Goal: Task Accomplishment & Management: Manage account settings

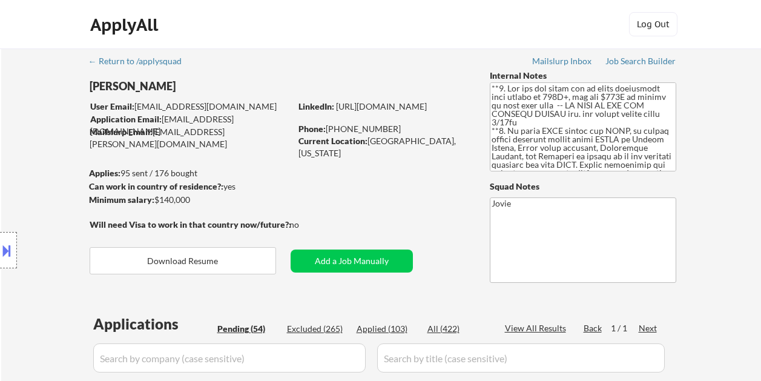
select select ""pending""
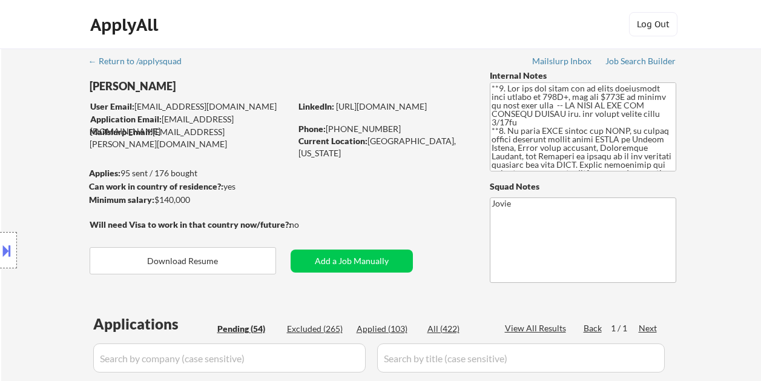
select select ""pending""
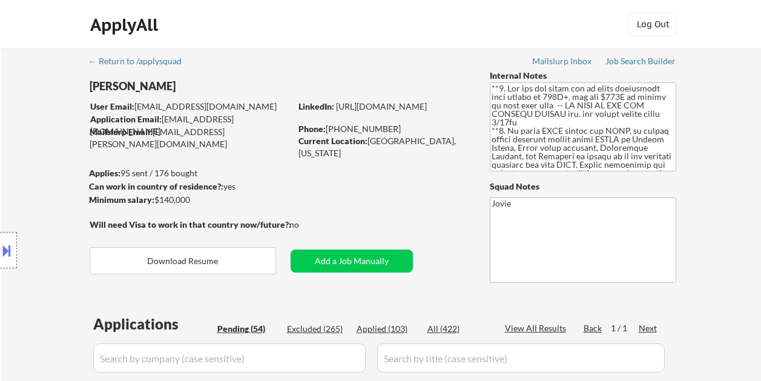
select select ""pending""
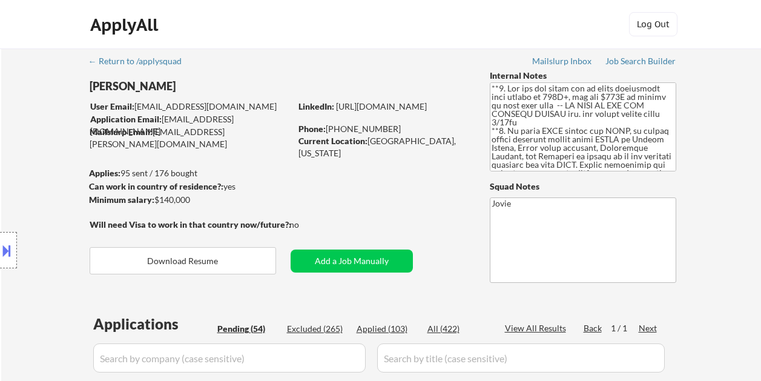
select select ""pending""
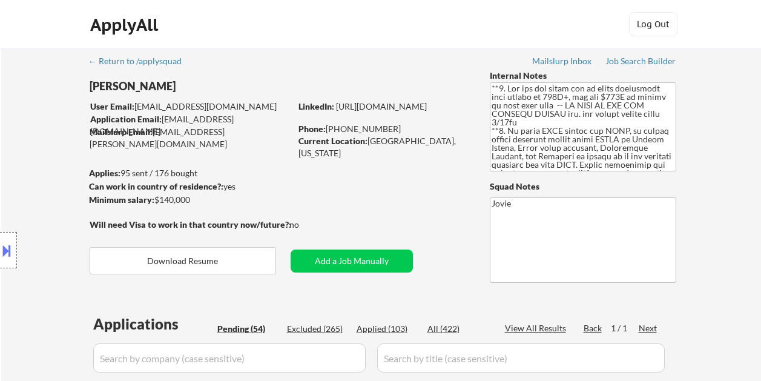
select select ""pending""
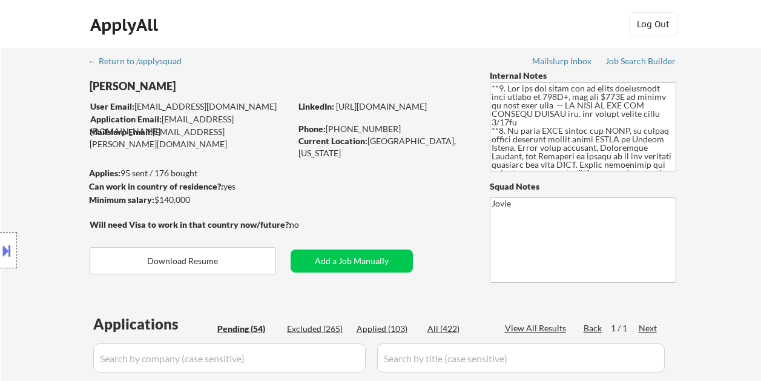
select select ""pending""
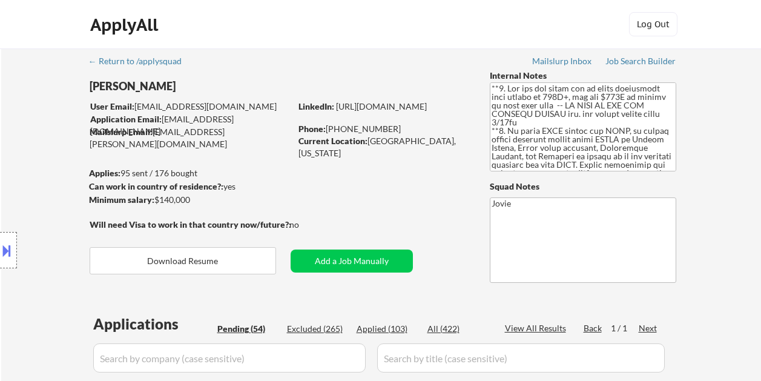
select select ""pending""
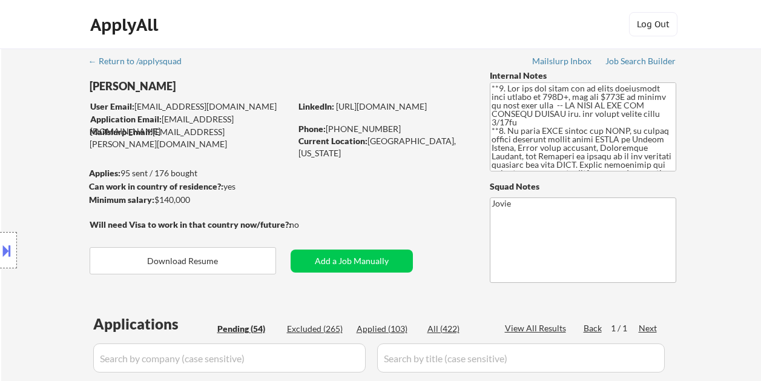
select select ""pending""
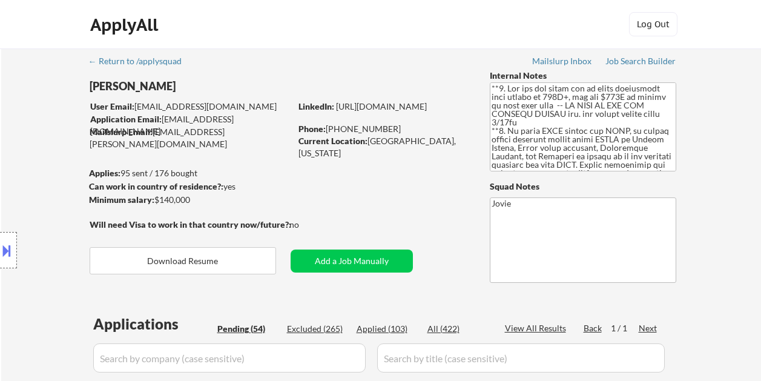
select select ""pending""
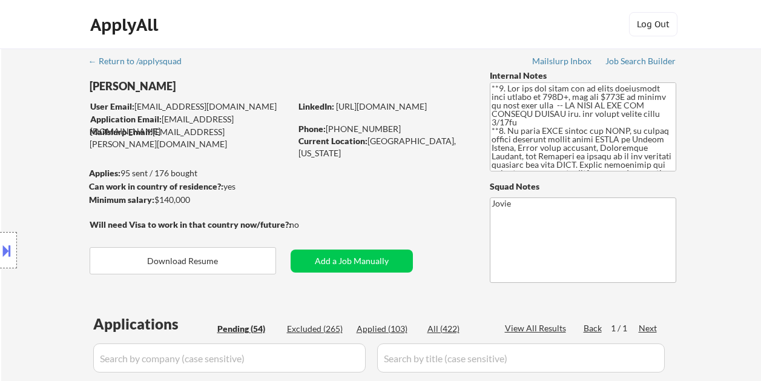
select select ""pending""
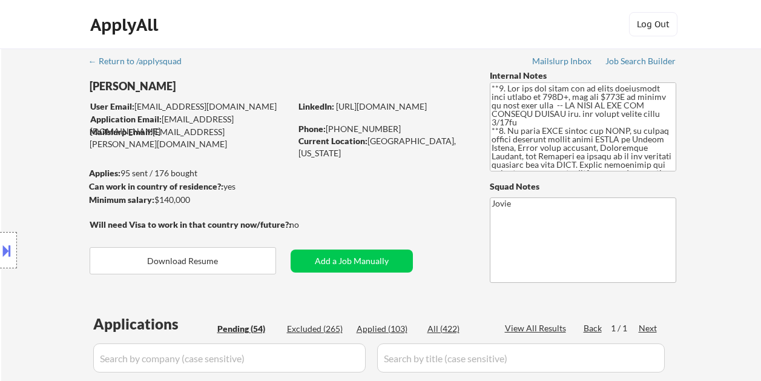
select select ""pending""
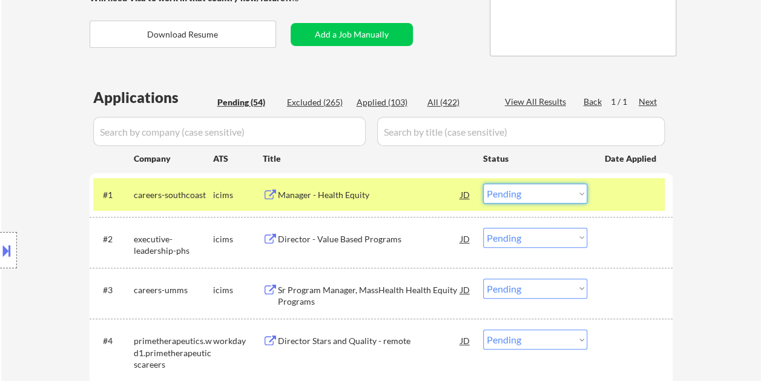
click at [584, 193] on select "Choose an option... Pending Applied Excluded (Questions) Excluded (Expired) Exc…" at bounding box center [535, 193] width 104 height 20
click at [483, 183] on select "Choose an option... Pending Applied Excluded (Questions) Excluded (Expired) Exc…" at bounding box center [535, 193] width 104 height 20
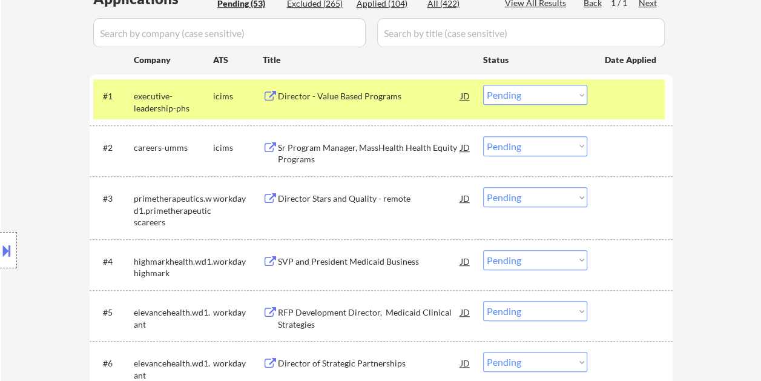
scroll to position [348, 0]
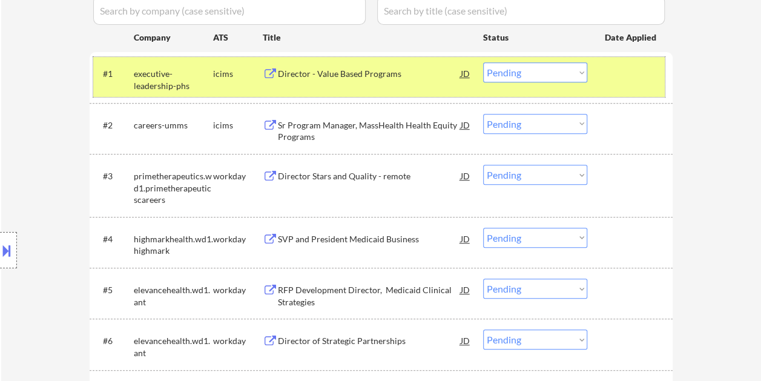
click at [609, 81] on div at bounding box center [631, 73] width 53 height 22
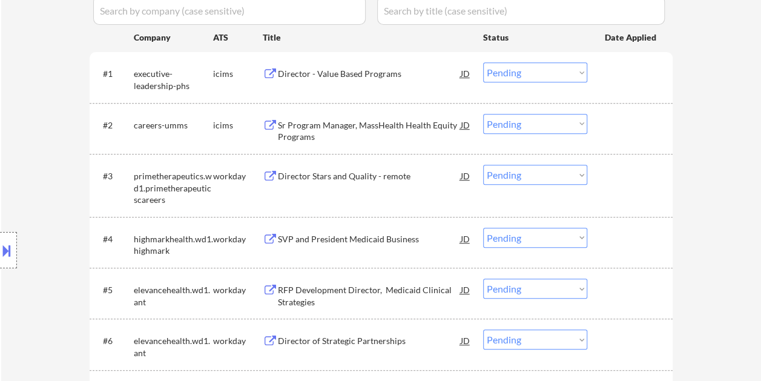
click at [620, 82] on div at bounding box center [631, 73] width 53 height 22
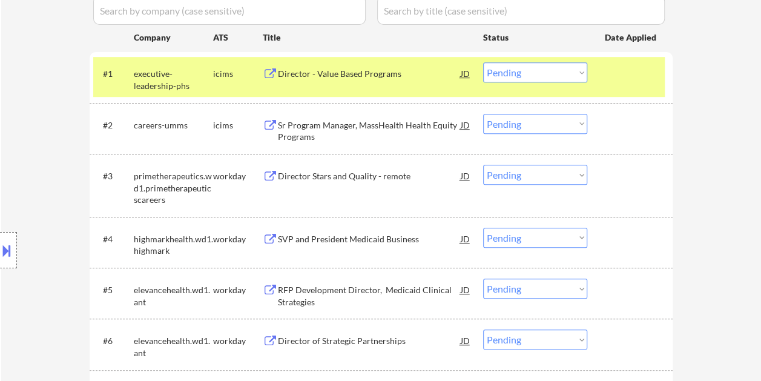
click at [306, 75] on div "Director - Value Based Programs" at bounding box center [369, 74] width 183 height 12
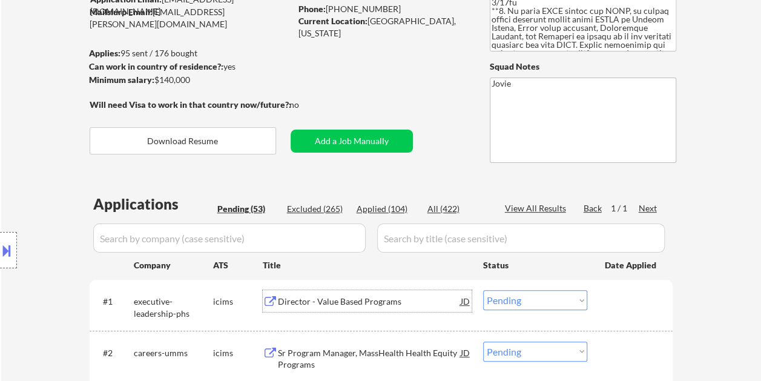
scroll to position [242, 0]
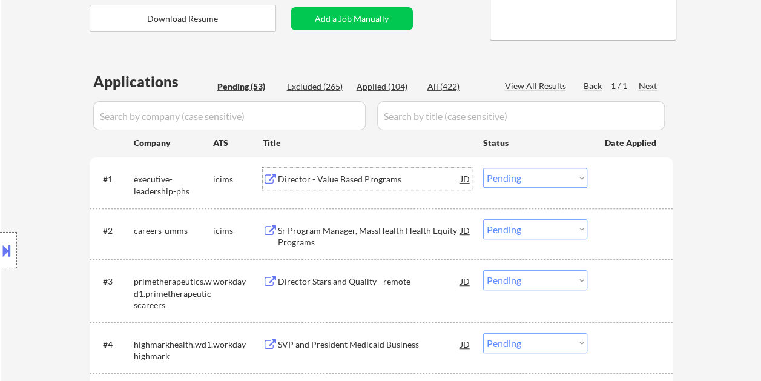
drag, startPoint x: 618, startPoint y: 165, endPoint x: 603, endPoint y: 173, distance: 17.1
click at [618, 165] on div "#1 executive-leadership-phs icims Director - Value Based Programs JD Choose an …" at bounding box center [379, 182] width 572 height 40
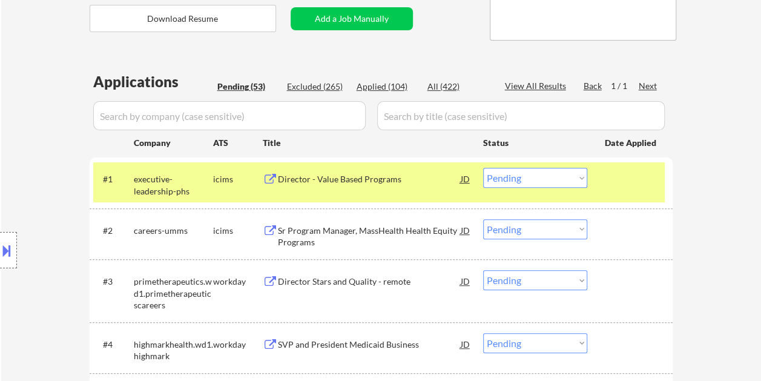
click at [577, 174] on select "Choose an option... Pending Applied Excluded (Questions) Excluded (Expired) Exc…" at bounding box center [535, 178] width 104 height 20
click at [483, 168] on select "Choose an option... Pending Applied Excluded (Questions) Excluded (Expired) Exc…" at bounding box center [535, 178] width 104 height 20
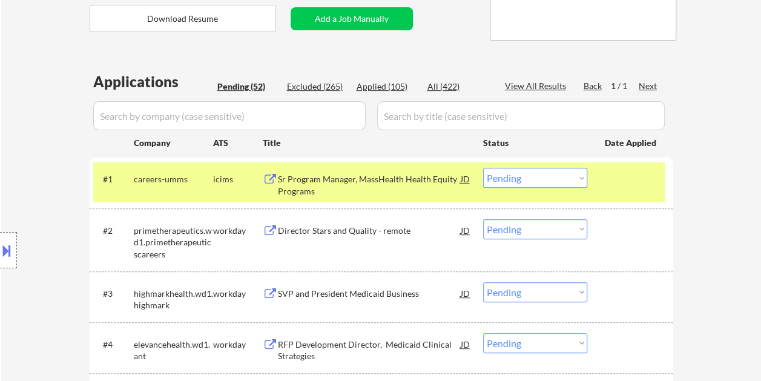
click at [636, 182] on div at bounding box center [631, 179] width 53 height 22
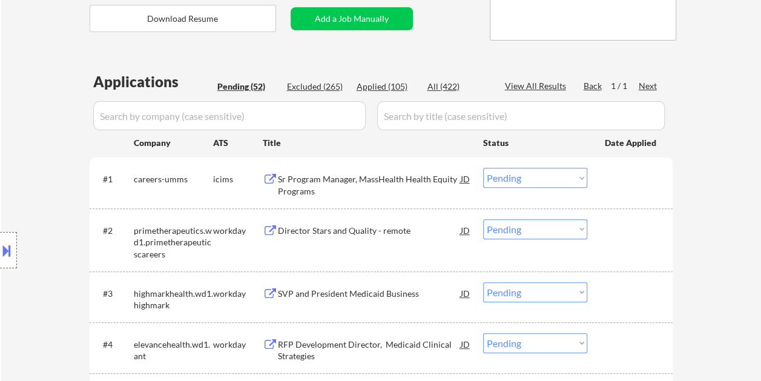
click at [608, 184] on div at bounding box center [631, 179] width 53 height 22
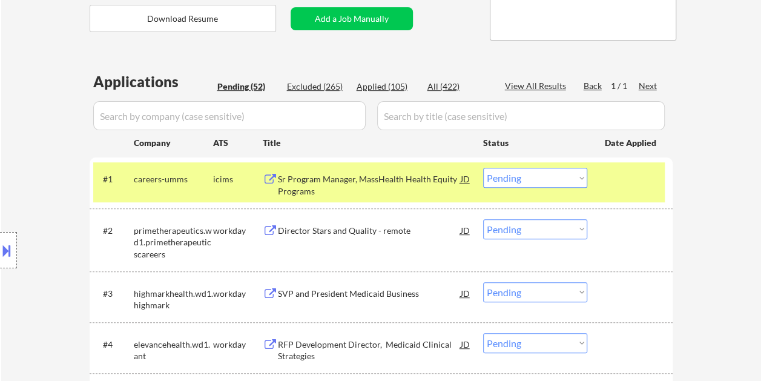
click at [389, 179] on div "Sr Program Manager, MassHealth Health Equity Programs" at bounding box center [369, 185] width 183 height 24
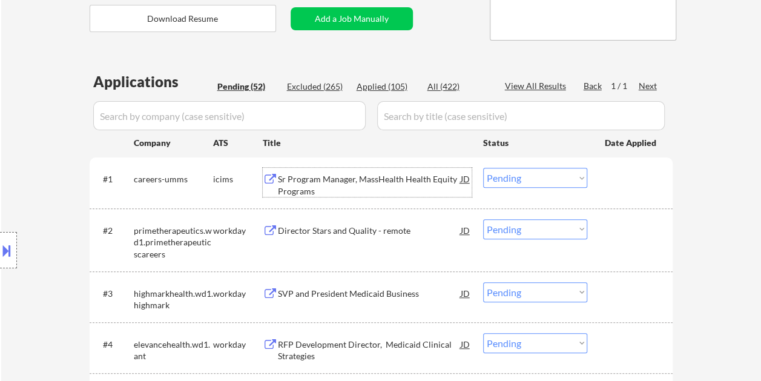
click at [636, 172] on div at bounding box center [631, 179] width 53 height 22
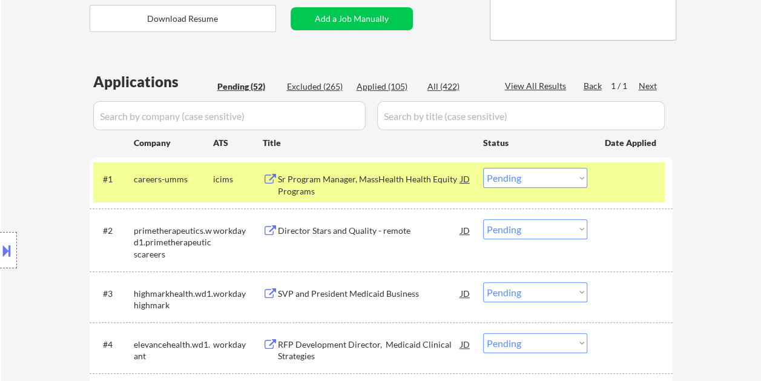
scroll to position [182, 0]
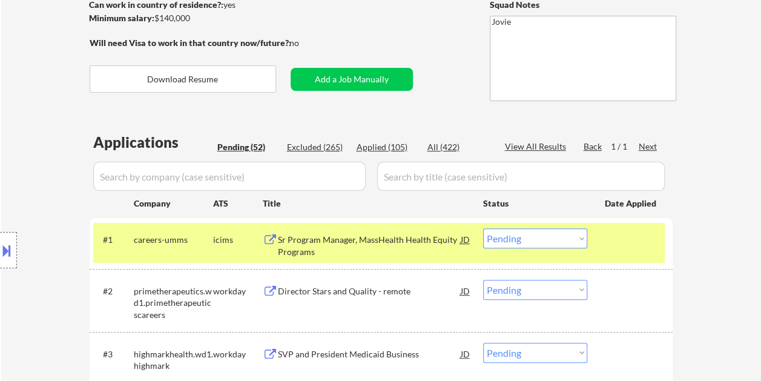
drag, startPoint x: 399, startPoint y: 144, endPoint x: 393, endPoint y: 143, distance: 6.2
click at [397, 144] on div "Applied (105)" at bounding box center [387, 147] width 61 height 12
select select ""applied""
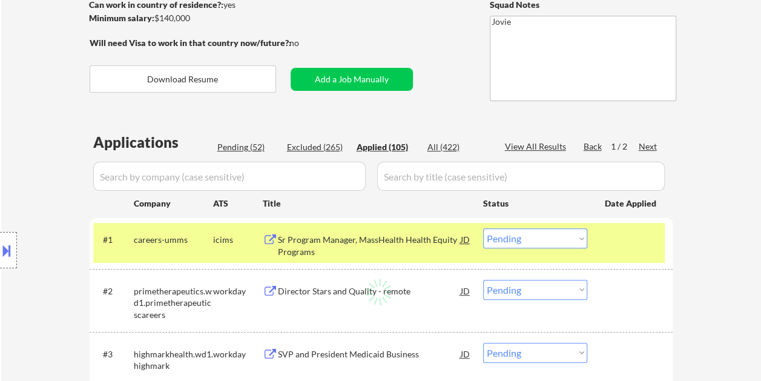
select select ""applied""
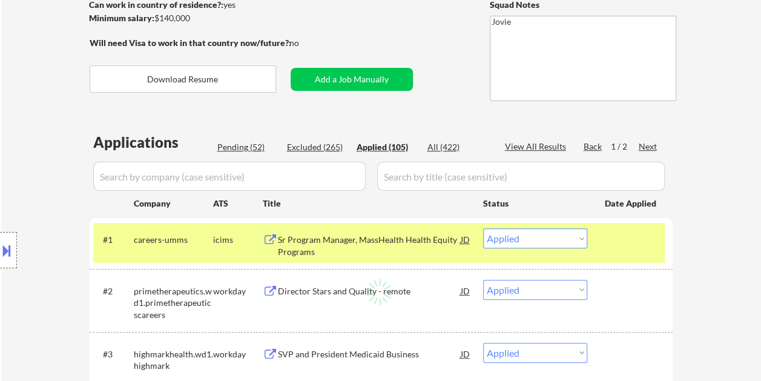
select select ""applied""
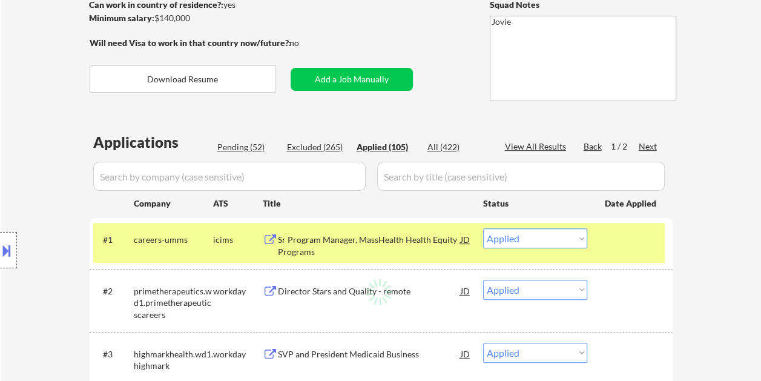
select select ""applied""
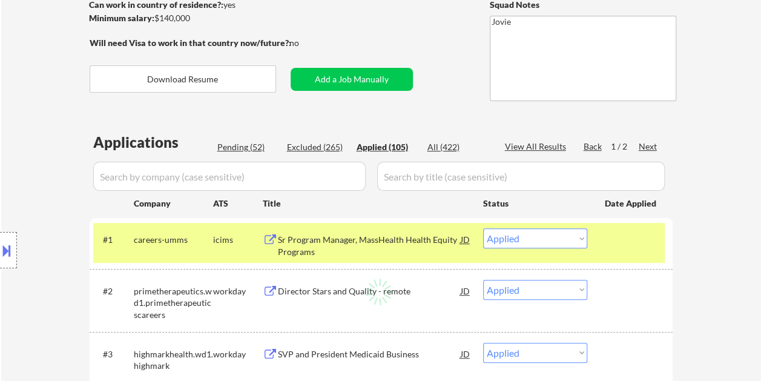
select select ""applied""
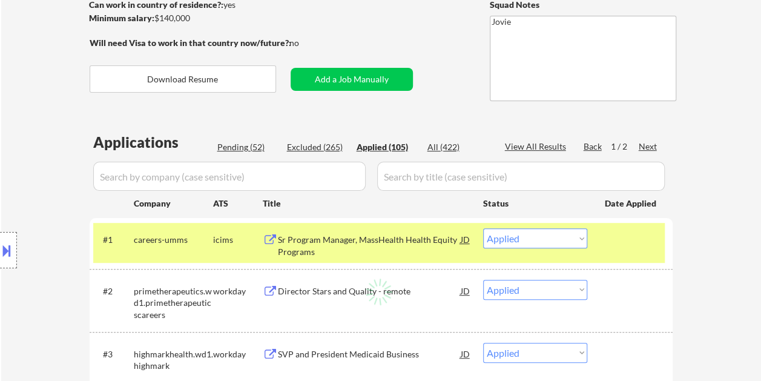
select select ""applied""
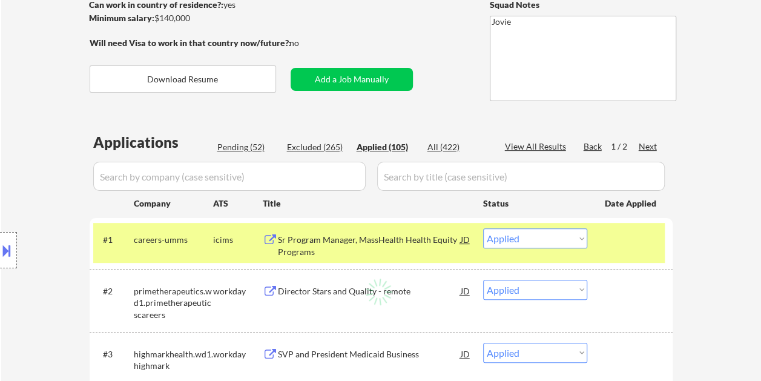
select select ""applied""
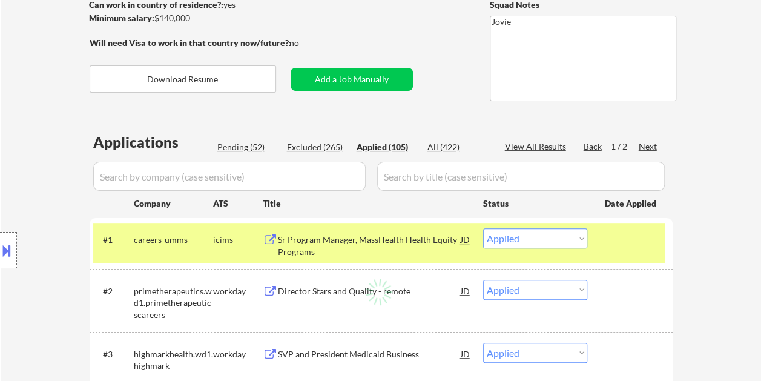
select select ""applied""
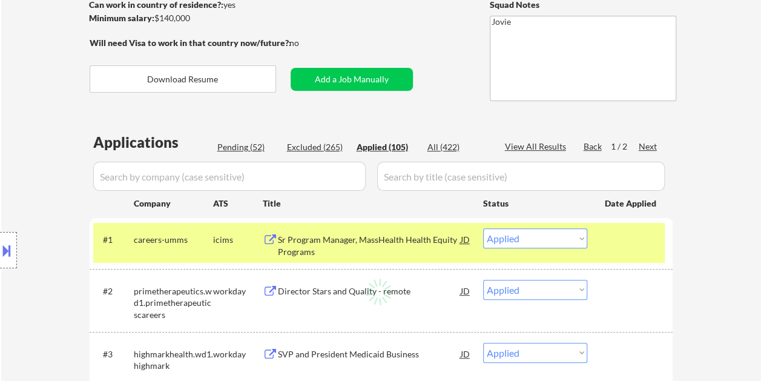
select select ""applied""
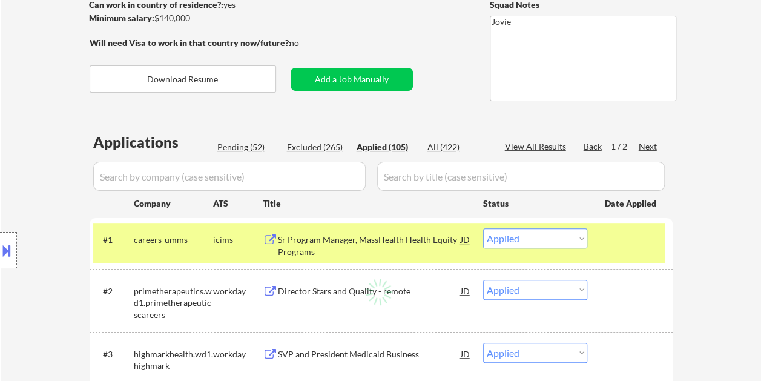
select select ""applied""
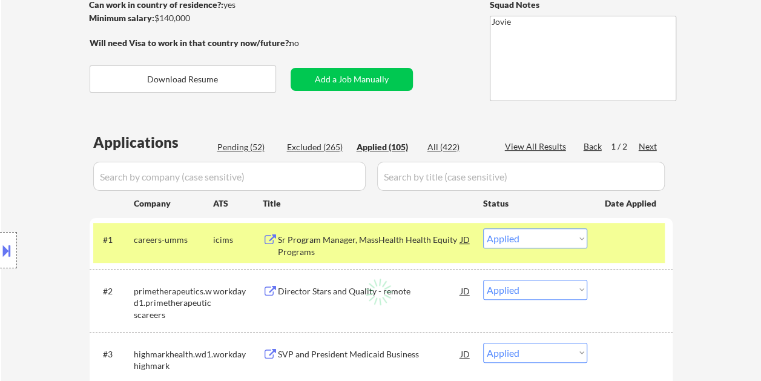
select select ""applied""
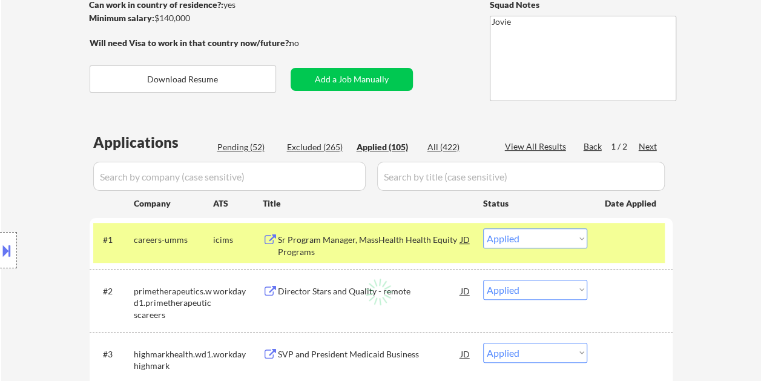
select select ""applied""
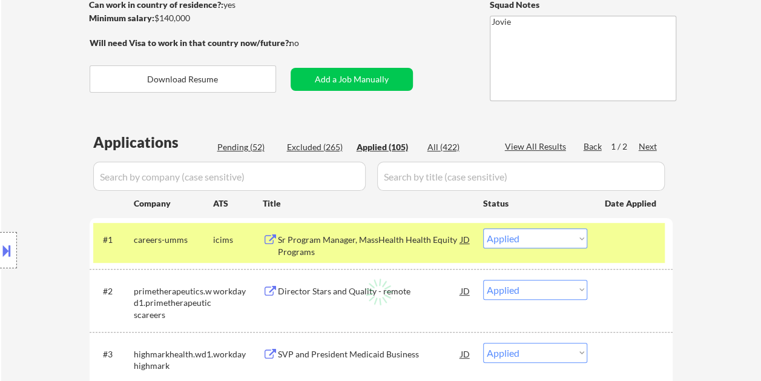
select select ""applied""
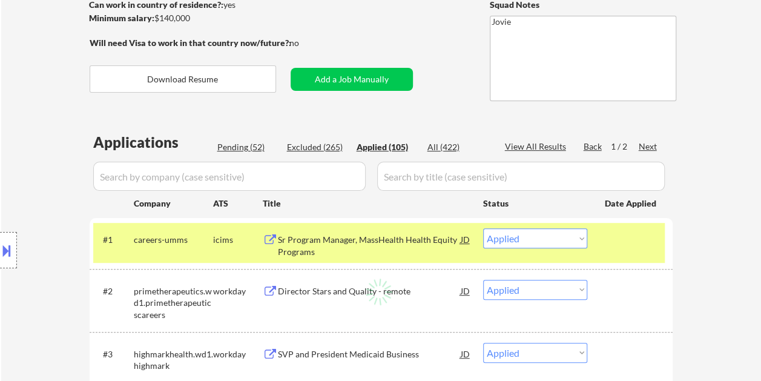
select select ""applied""
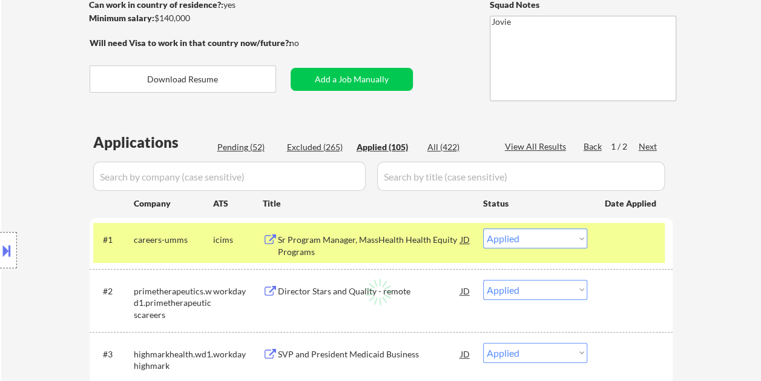
select select ""applied""
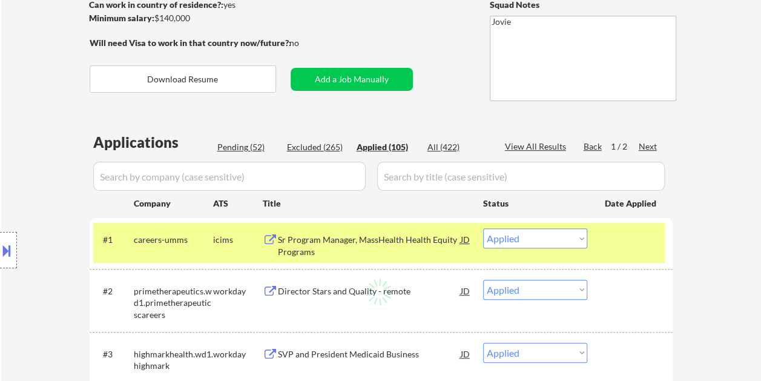
select select ""applied""
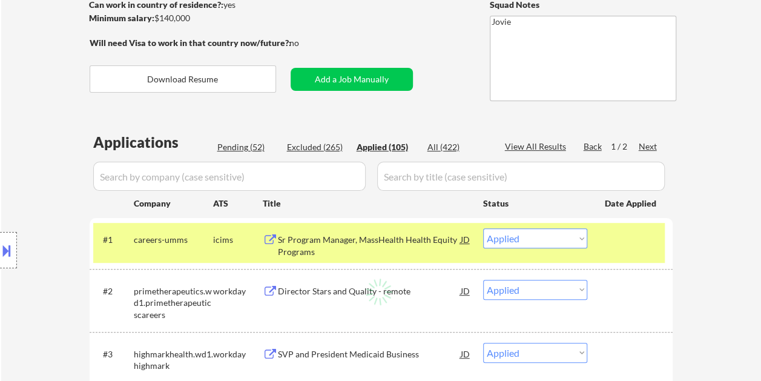
select select ""applied""
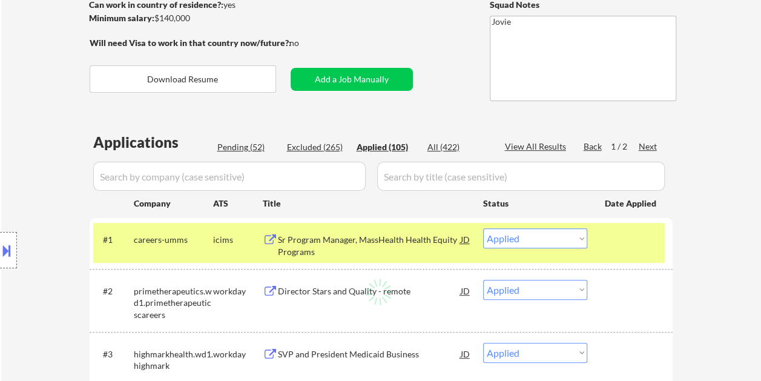
select select ""applied""
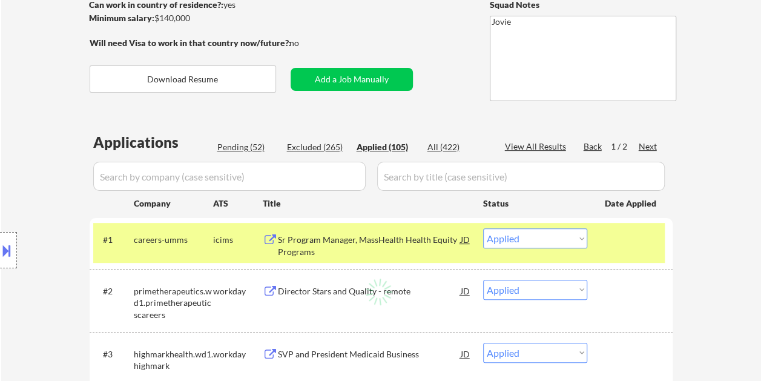
select select ""applied""
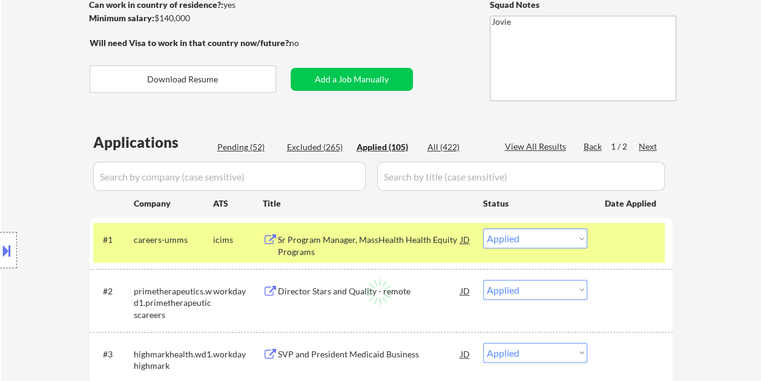
select select ""applied""
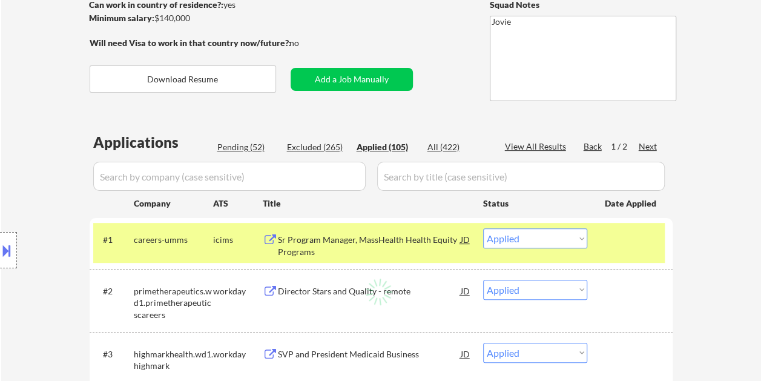
select select ""applied""
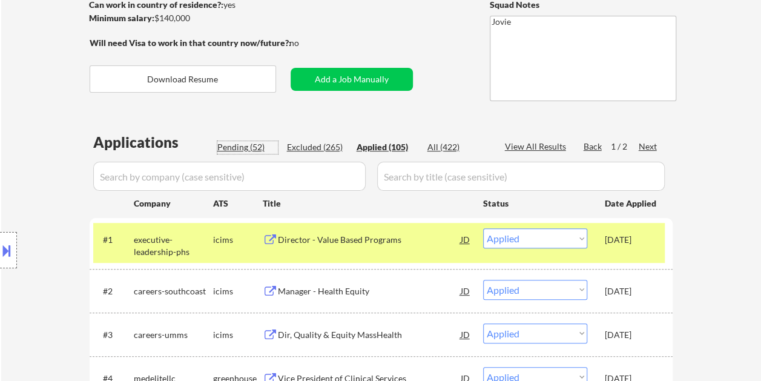
click at [240, 150] on div "Pending (52)" at bounding box center [247, 147] width 61 height 12
select select ""pending""
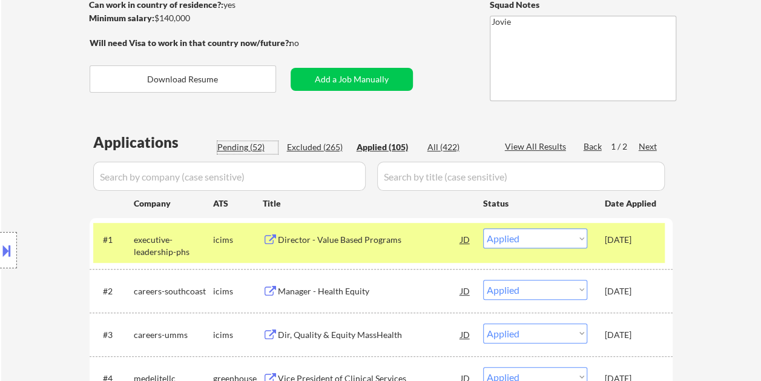
select select ""pending""
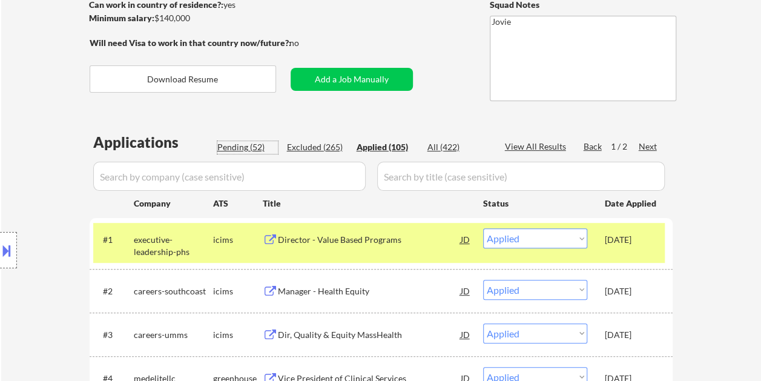
select select ""pending""
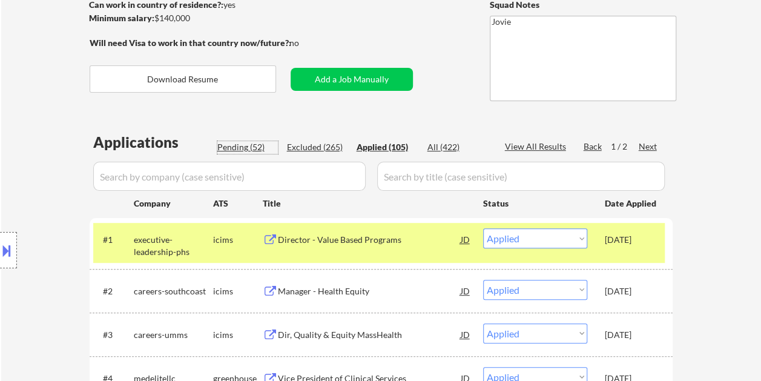
select select ""pending""
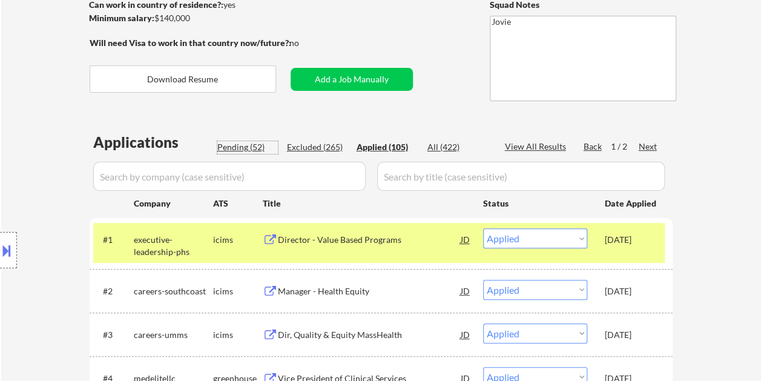
select select ""pending""
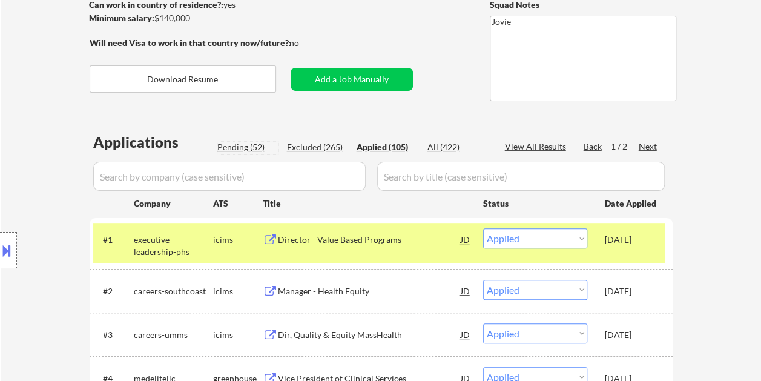
select select ""pending""
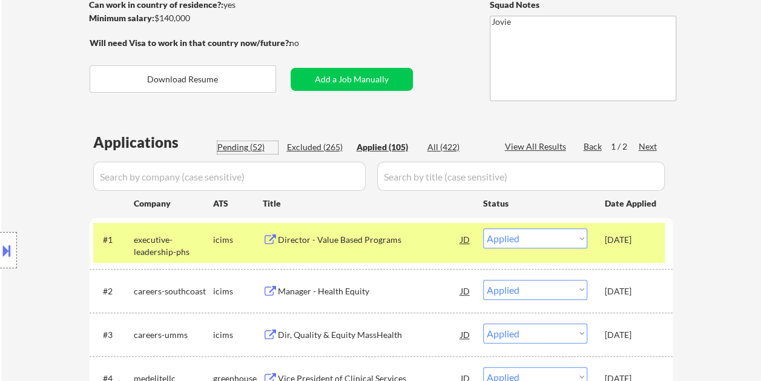
select select ""pending""
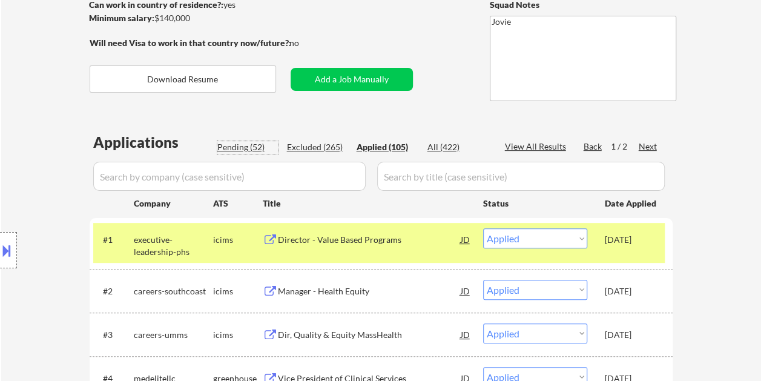
select select ""pending""
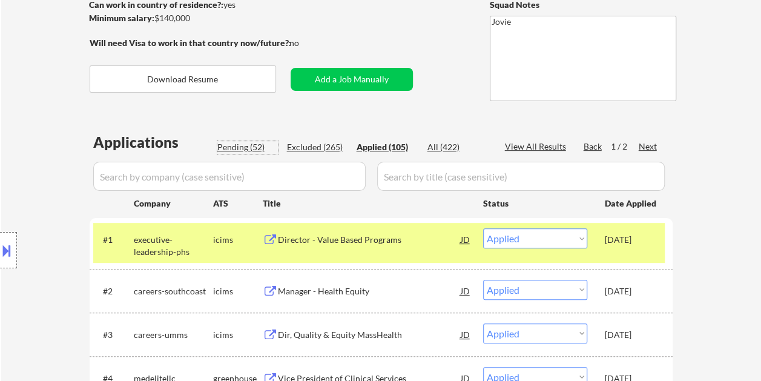
select select ""pending""
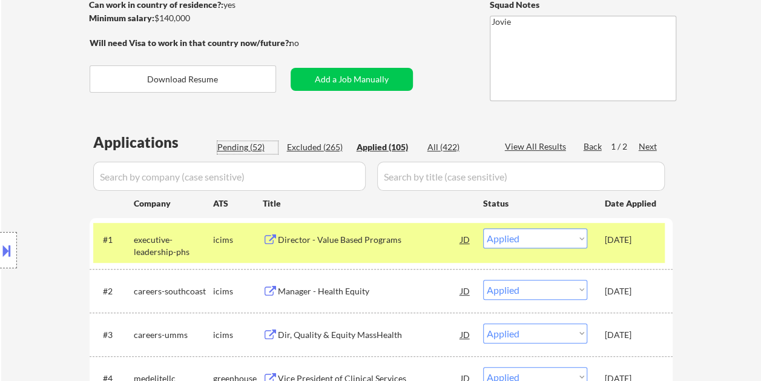
select select ""pending""
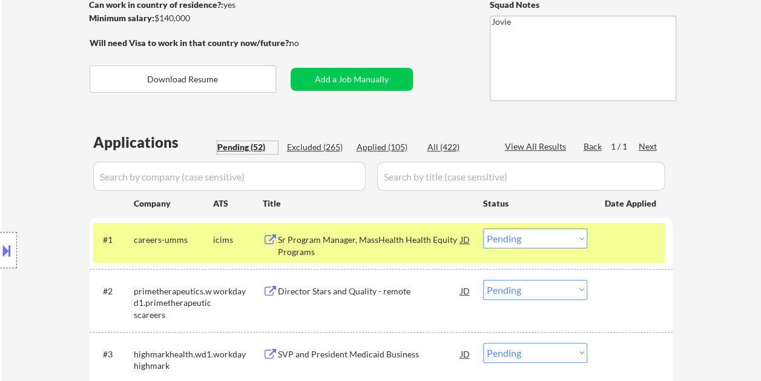
click at [577, 240] on select "Choose an option... Pending Applied Excluded (Questions) Excluded (Expired) Exc…" at bounding box center [535, 238] width 104 height 20
click at [483, 228] on select "Choose an option... Pending Applied Excluded (Questions) Excluded (Expired) Exc…" at bounding box center [535, 238] width 104 height 20
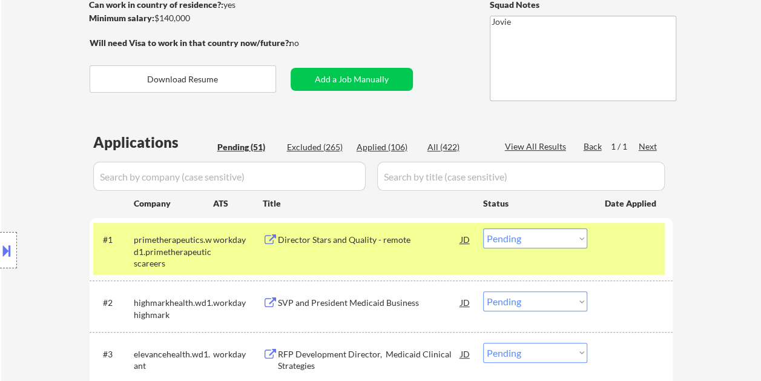
click at [375, 148] on div "Applied (106)" at bounding box center [387, 147] width 61 height 12
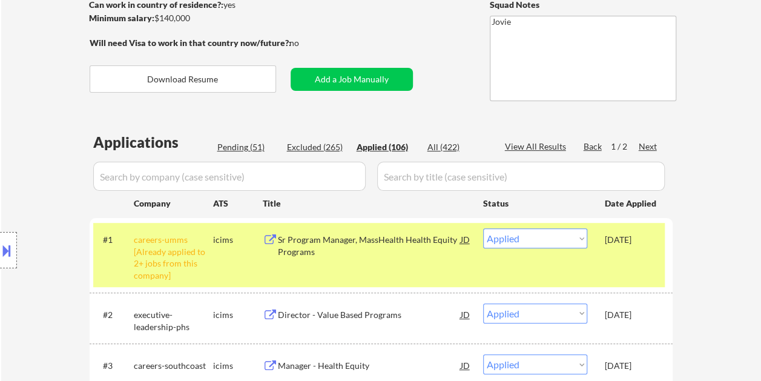
click at [251, 141] on div "Pending (51)" at bounding box center [247, 147] width 61 height 12
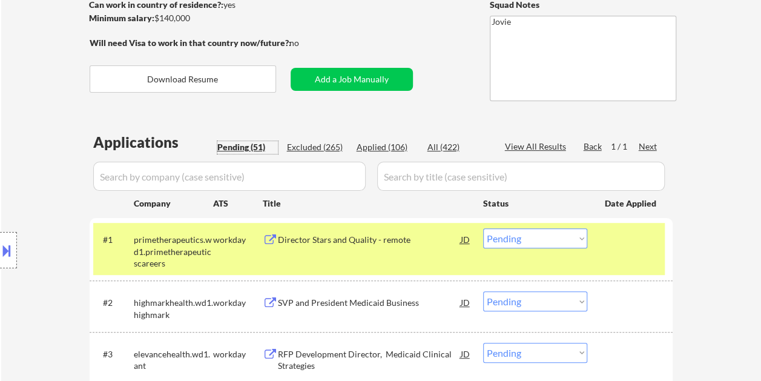
click at [617, 247] on div at bounding box center [631, 239] width 53 height 22
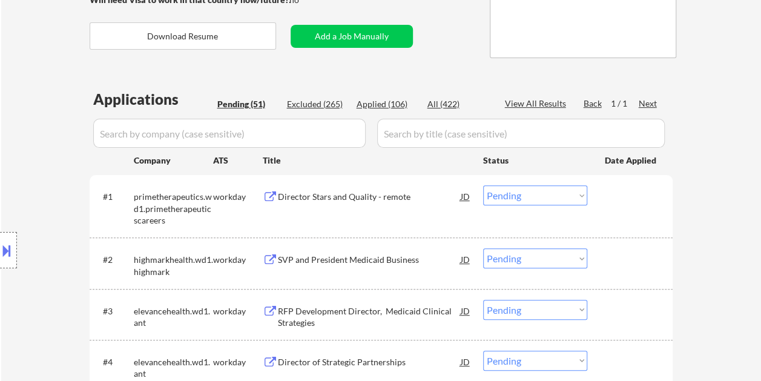
scroll to position [242, 0]
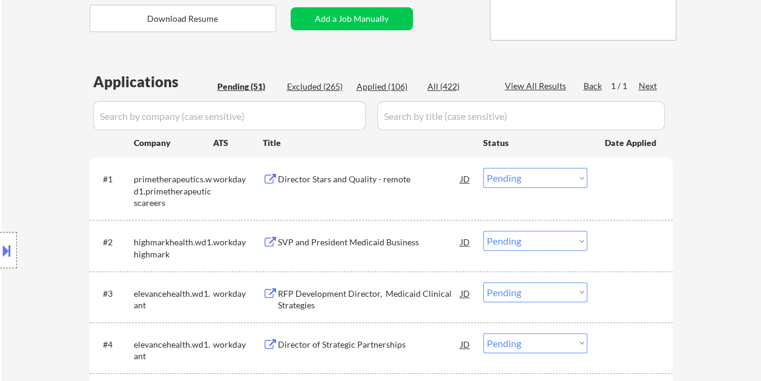
click at [372, 82] on div "Applied (106)" at bounding box center [387, 87] width 61 height 12
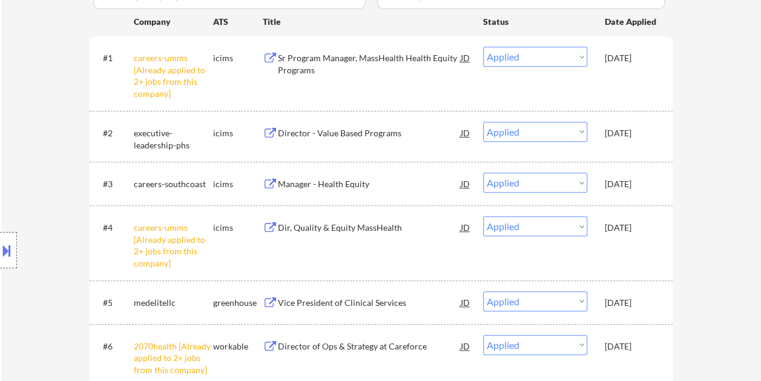
scroll to position [0, 0]
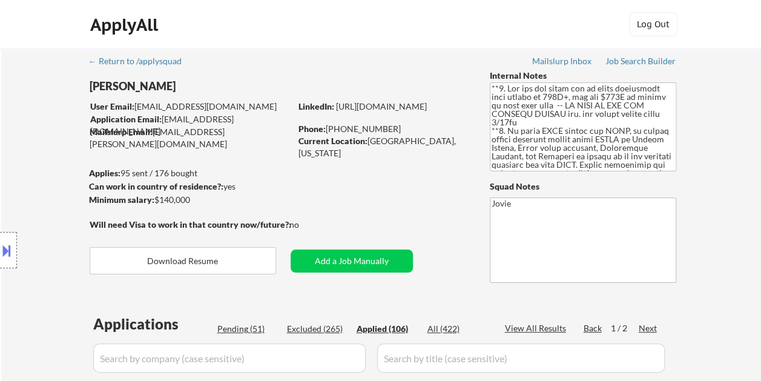
click at [247, 324] on div "Pending (51)" at bounding box center [247, 329] width 61 height 12
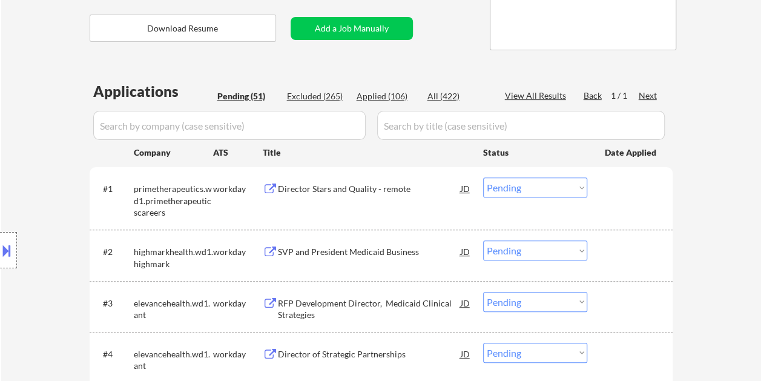
scroll to position [303, 0]
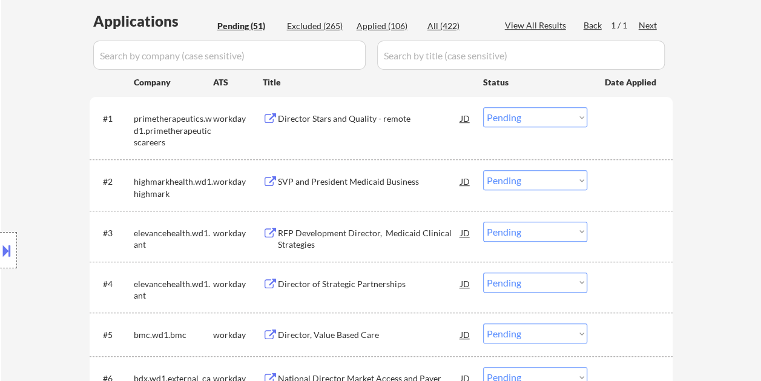
click at [624, 134] on div "#1 primetherapeutics.wd1.primetherapeuticscareers workday Director Stars and Qu…" at bounding box center [379, 128] width 572 height 52
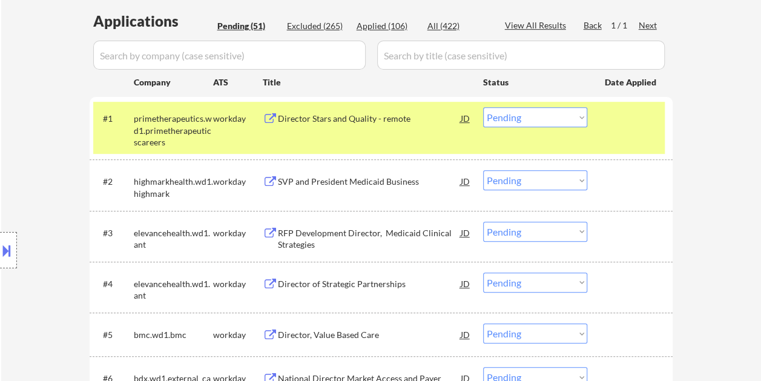
click at [370, 124] on div "Director Stars and Quality - remote" at bounding box center [369, 119] width 183 height 12
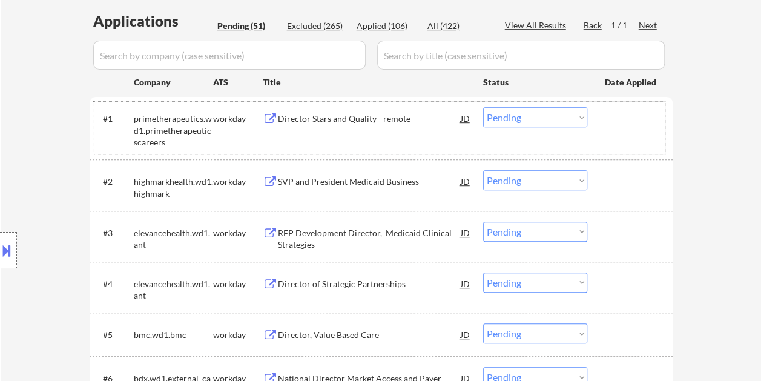
click at [615, 122] on div at bounding box center [631, 118] width 53 height 22
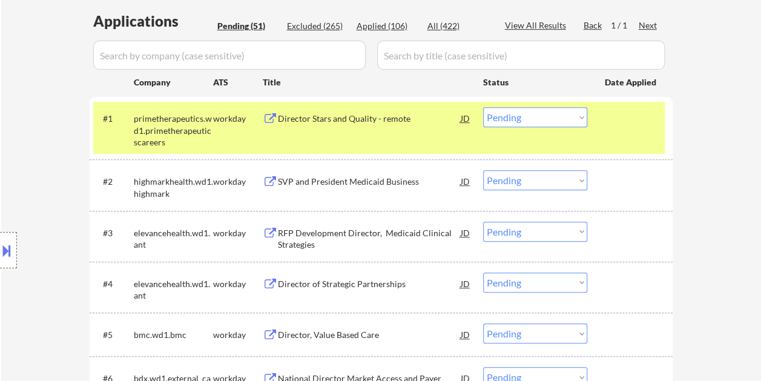
click at [572, 117] on select "Choose an option... Pending Applied Excluded (Questions) Excluded (Expired) Exc…" at bounding box center [535, 117] width 104 height 20
click at [483, 107] on select "Choose an option... Pending Applied Excluded (Questions) Excluded (Expired) Exc…" at bounding box center [535, 117] width 104 height 20
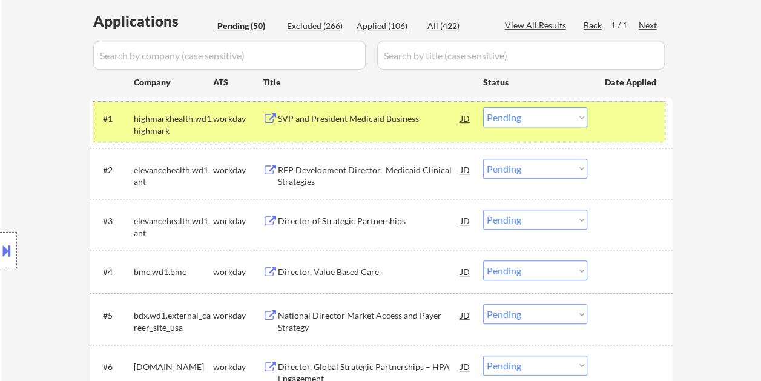
click at [621, 120] on div at bounding box center [631, 118] width 53 height 22
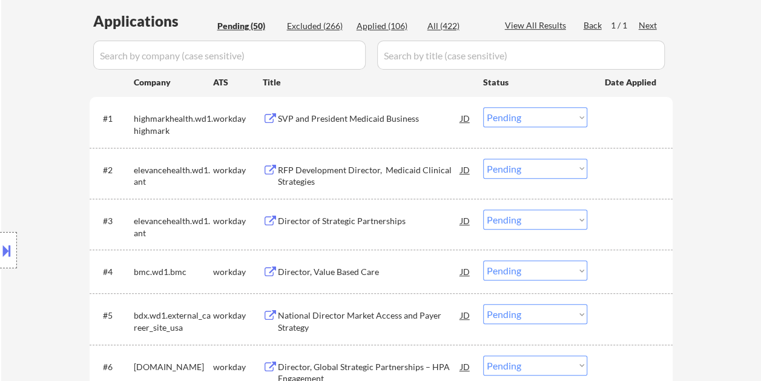
drag, startPoint x: 615, startPoint y: 123, endPoint x: 563, endPoint y: 126, distance: 51.6
click at [614, 123] on div at bounding box center [631, 118] width 53 height 22
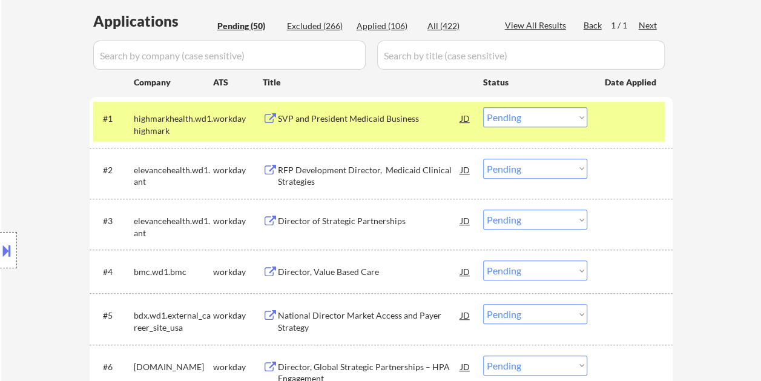
click at [385, 111] on div "SVP and President Medicaid Business" at bounding box center [369, 118] width 183 height 22
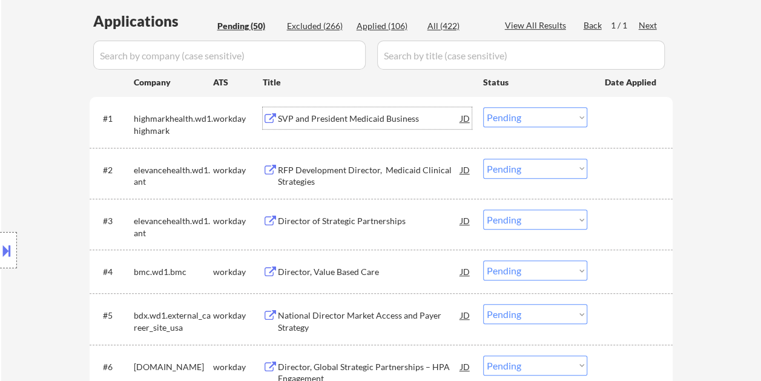
click at [600, 117] on div "#1 highmarkhealth.wd1.highmark workday SVP and President Medicaid Business JD C…" at bounding box center [379, 122] width 572 height 40
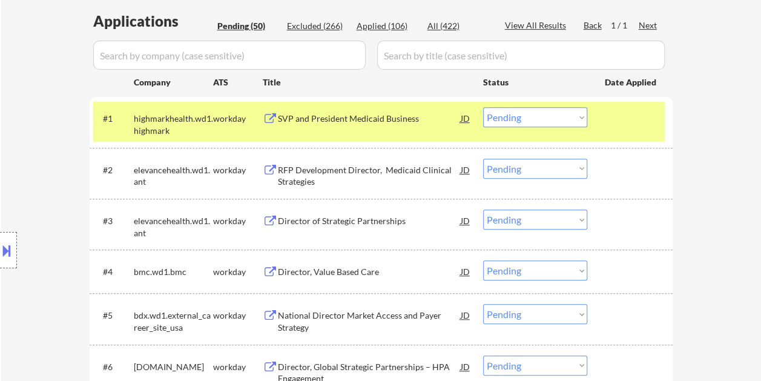
click at [583, 116] on select "Choose an option... Pending Applied Excluded (Questions) Excluded (Expired) Exc…" at bounding box center [535, 117] width 104 height 20
click at [483, 107] on select "Choose an option... Pending Applied Excluded (Questions) Excluded (Expired) Exc…" at bounding box center [535, 117] width 104 height 20
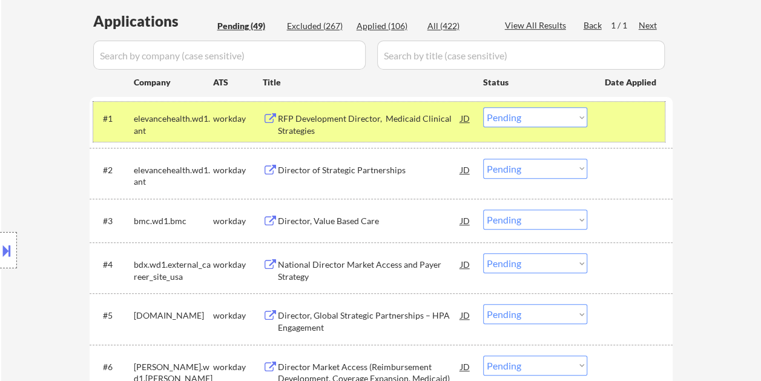
click at [624, 122] on div at bounding box center [631, 118] width 53 height 22
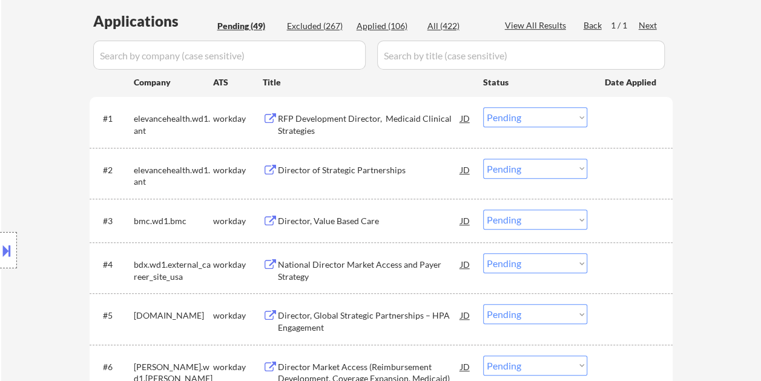
click at [624, 122] on div at bounding box center [631, 118] width 53 height 22
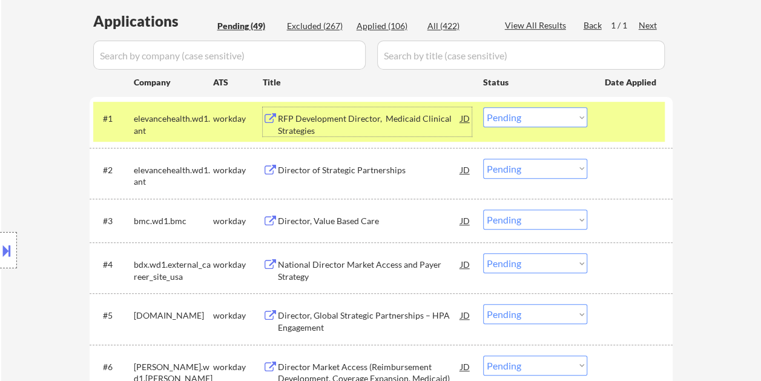
click at [335, 120] on div "RFP Development Director, Medicaid Clinical Strategies" at bounding box center [369, 125] width 183 height 24
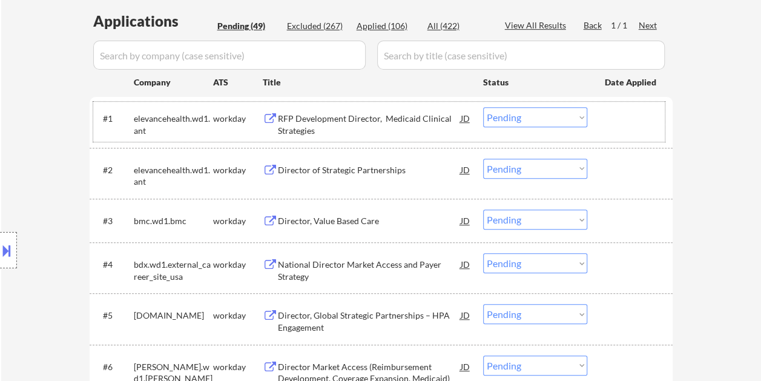
click at [589, 122] on div "#1 elevancehealth.wd1.ant workday RFP Development Director, Medicaid Clinical S…" at bounding box center [379, 122] width 572 height 40
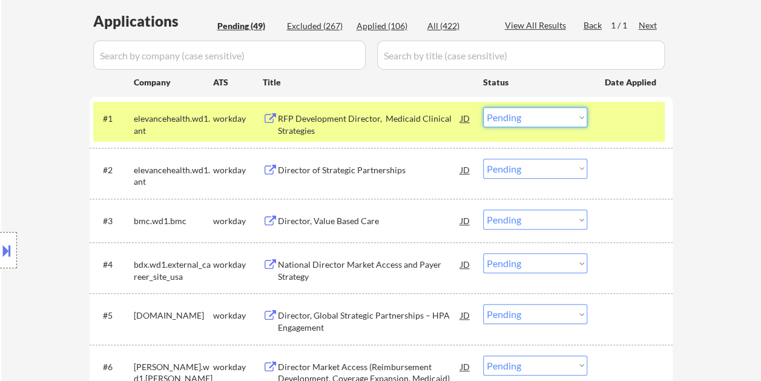
click at [583, 120] on select "Choose an option... Pending Applied Excluded (Questions) Excluded (Expired) Exc…" at bounding box center [535, 117] width 104 height 20
click at [483, 107] on select "Choose an option... Pending Applied Excluded (Questions) Excluded (Expired) Exc…" at bounding box center [535, 117] width 104 height 20
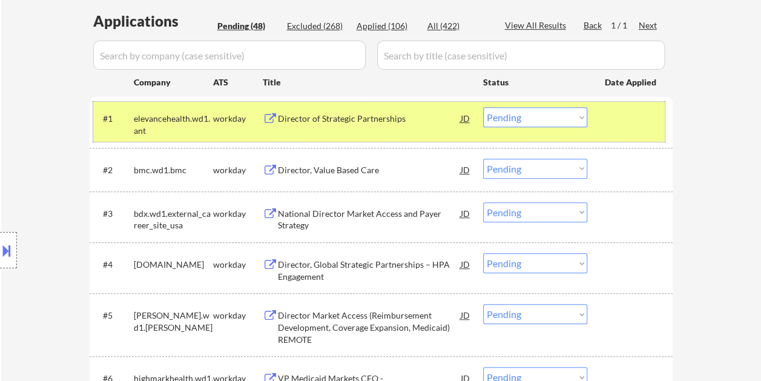
click at [597, 130] on div "#1 elevancehealth.wd1.ant workday Director of Strategic Partnerships JD Choose …" at bounding box center [379, 122] width 572 height 40
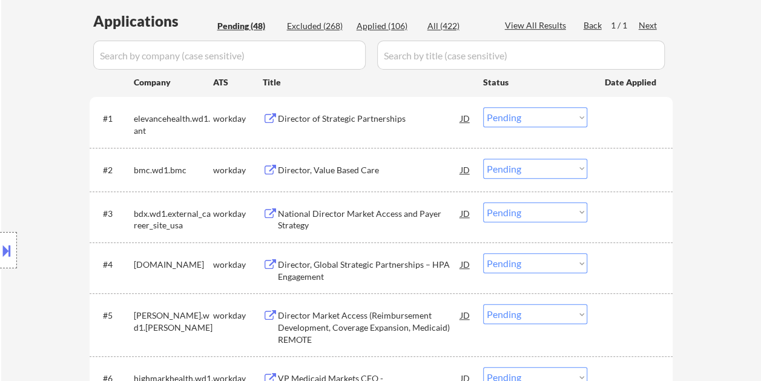
click at [596, 126] on div "#1 elevancehealth.wd1.ant workday Director of Strategic Partnerships JD Choose …" at bounding box center [379, 122] width 572 height 40
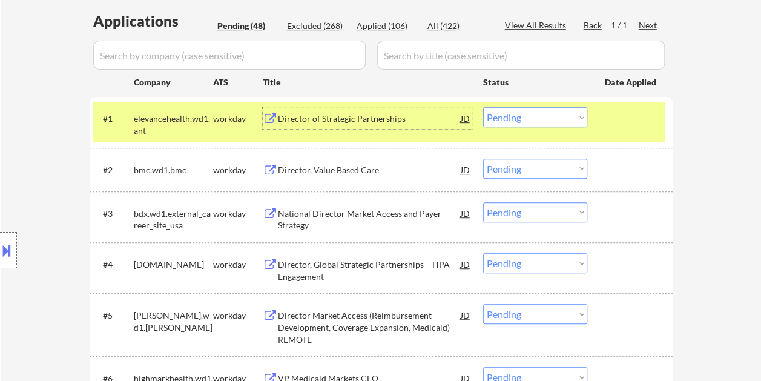
click at [371, 114] on div "Director of Strategic Partnerships" at bounding box center [369, 119] width 183 height 12
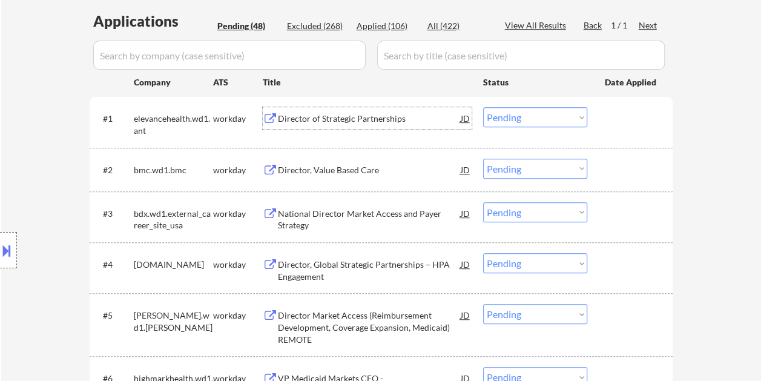
click at [607, 119] on div at bounding box center [631, 118] width 53 height 22
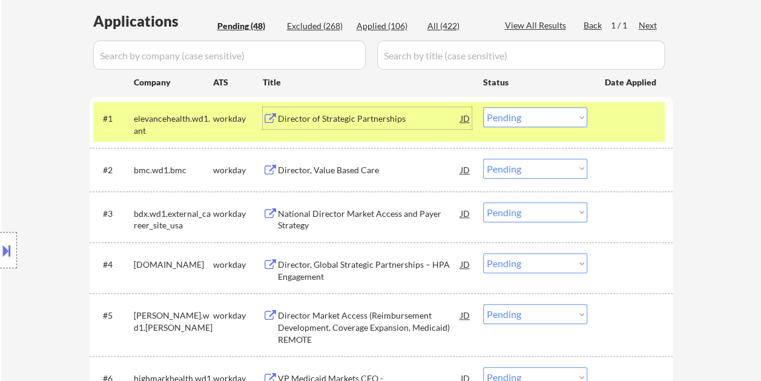
click at [328, 111] on div "Director of Strategic Partnerships" at bounding box center [369, 118] width 183 height 22
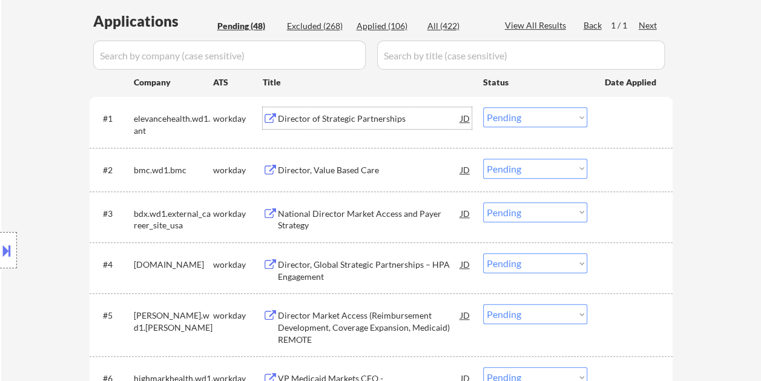
click at [607, 112] on div at bounding box center [631, 118] width 53 height 22
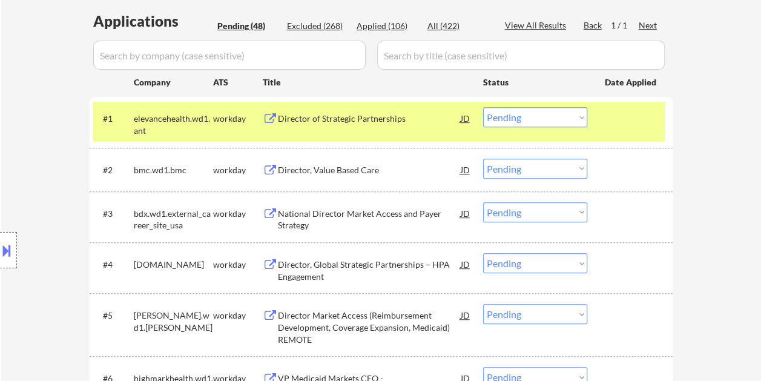
click at [583, 117] on select "Choose an option... Pending Applied Excluded (Questions) Excluded (Expired) Exc…" at bounding box center [535, 117] width 104 height 20
click at [483, 107] on select "Choose an option... Pending Applied Excluded (Questions) Excluded (Expired) Exc…" at bounding box center [535, 117] width 104 height 20
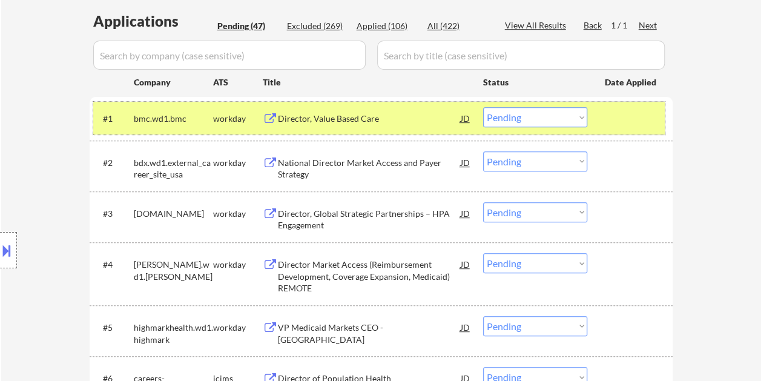
click at [614, 115] on div at bounding box center [631, 118] width 53 height 22
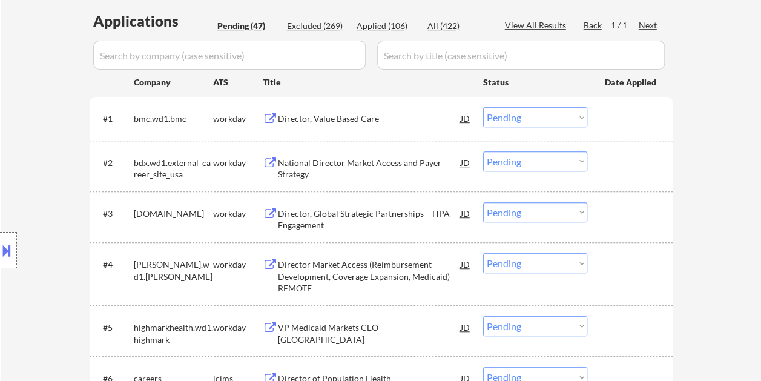
click at [610, 117] on div at bounding box center [631, 118] width 53 height 22
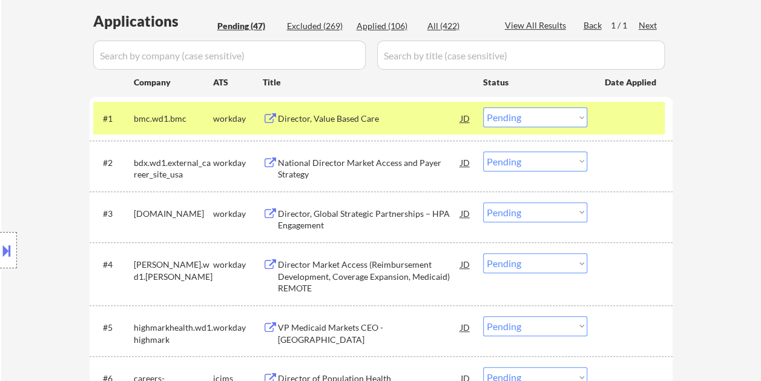
click at [409, 117] on div "Director, Value Based Care" at bounding box center [369, 119] width 183 height 12
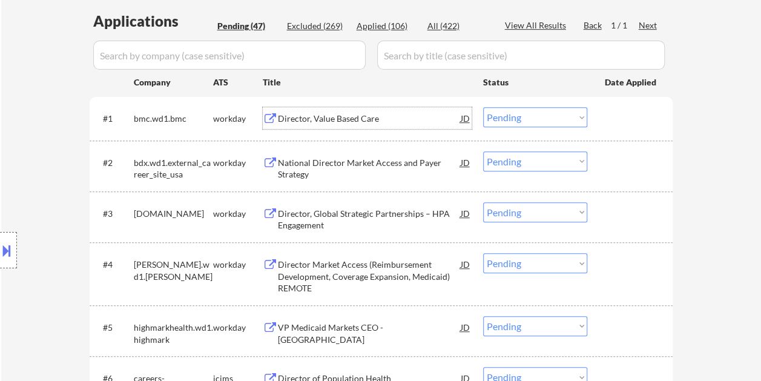
drag, startPoint x: 624, startPoint y: 124, endPoint x: 612, endPoint y: 121, distance: 12.9
click at [624, 123] on div at bounding box center [631, 118] width 53 height 22
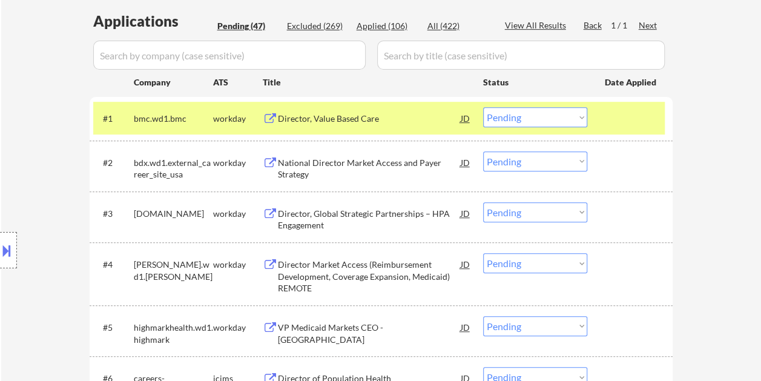
click at [577, 118] on select "Choose an option... Pending Applied Excluded (Questions) Excluded (Expired) Exc…" at bounding box center [535, 117] width 104 height 20
click at [483, 107] on select "Choose an option... Pending Applied Excluded (Questions) Excluded (Expired) Exc…" at bounding box center [535, 117] width 104 height 20
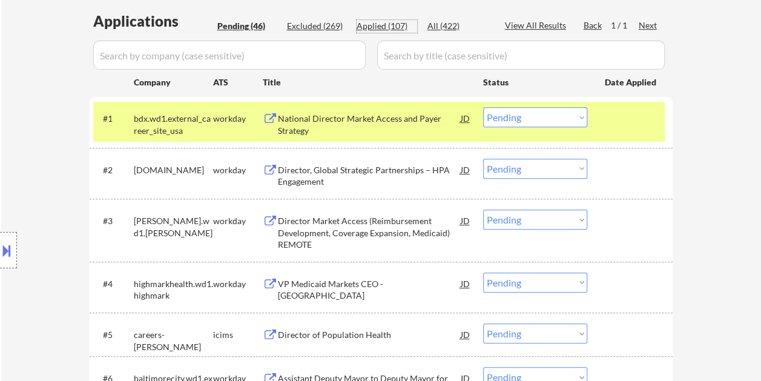
click at [357, 27] on div "Applied (107)" at bounding box center [387, 26] width 61 height 12
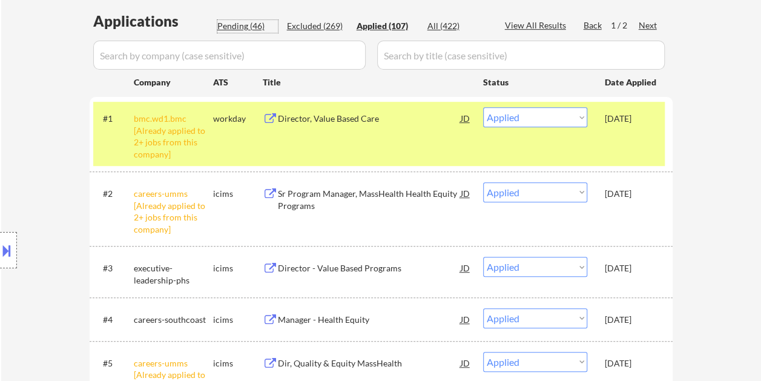
click at [225, 20] on div "Pending (46)" at bounding box center [247, 26] width 61 height 12
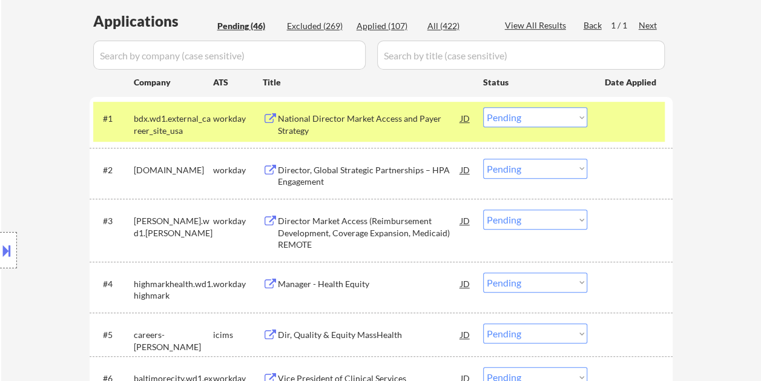
click at [617, 120] on div at bounding box center [631, 118] width 53 height 22
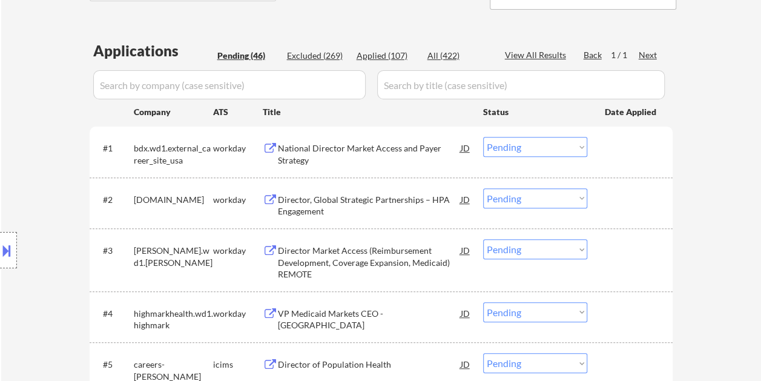
scroll to position [182, 0]
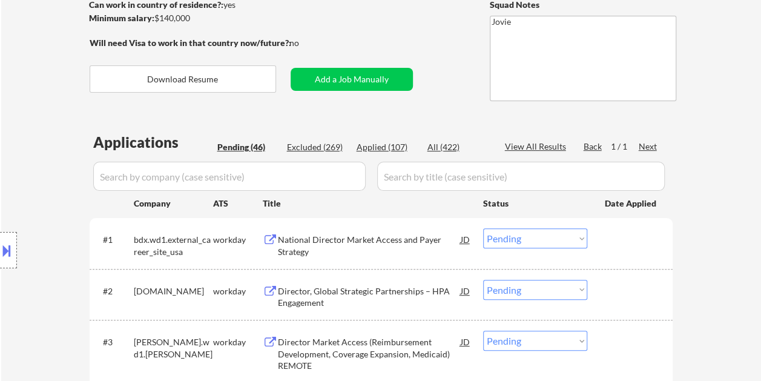
click at [389, 150] on div "Applied (107)" at bounding box center [387, 147] width 61 height 12
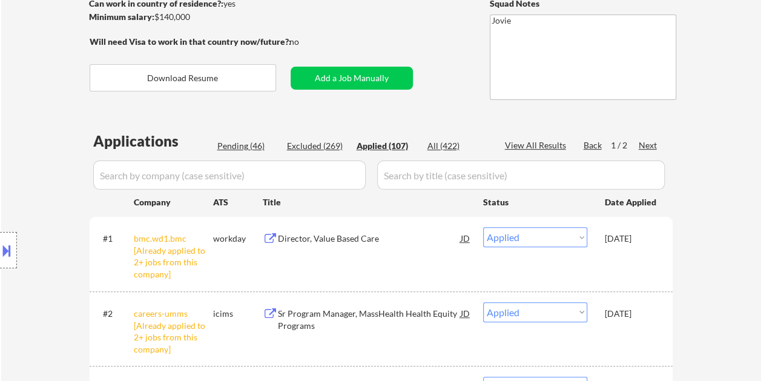
scroll to position [197, 0]
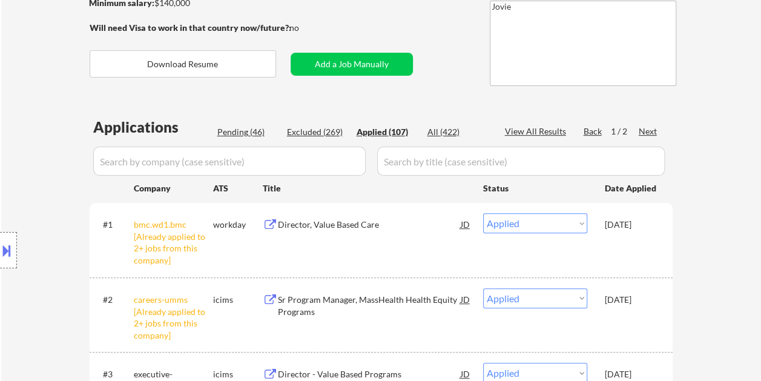
click at [237, 132] on div "Pending (46)" at bounding box center [247, 132] width 61 height 12
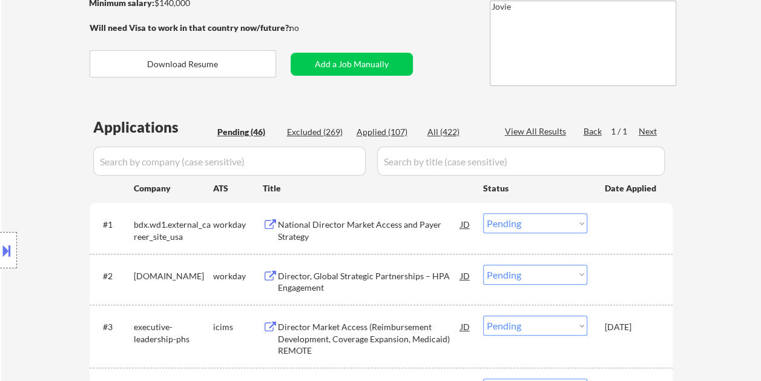
scroll to position [318, 0]
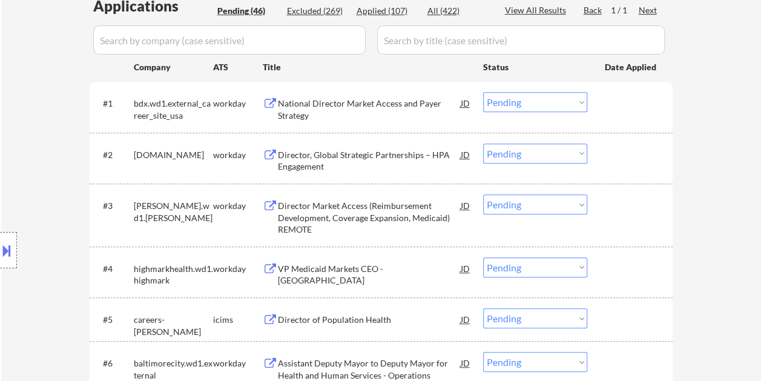
click at [620, 108] on div at bounding box center [631, 103] width 53 height 22
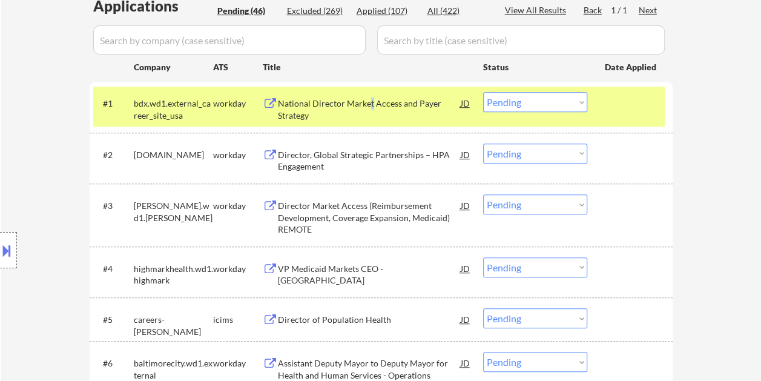
click at [370, 96] on div "National Director Market Access and Payer Strategy" at bounding box center [369, 106] width 183 height 29
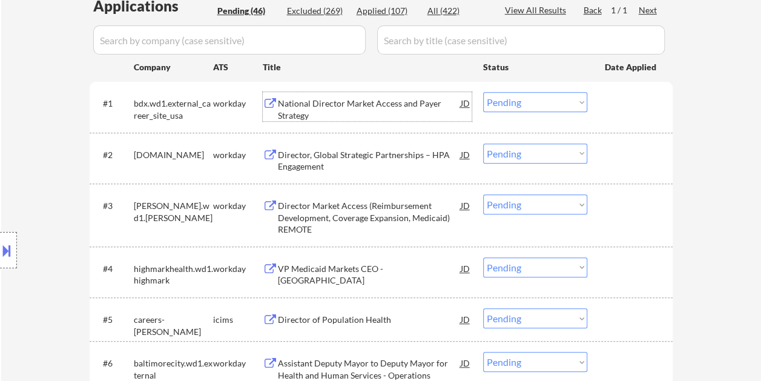
click at [606, 110] on div at bounding box center [631, 103] width 53 height 22
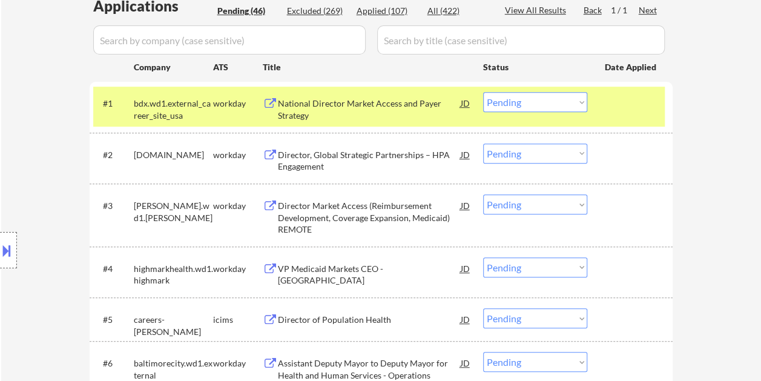
click at [578, 99] on select "Choose an option... Pending Applied Excluded (Questions) Excluded (Expired) Exc…" at bounding box center [535, 102] width 104 height 20
click at [483, 92] on select "Choose an option... Pending Applied Excluded (Questions) Excluded (Expired) Exc…" at bounding box center [535, 102] width 104 height 20
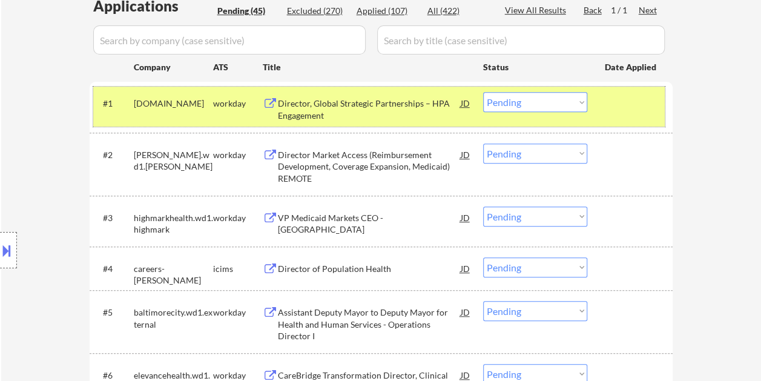
click at [630, 110] on div at bounding box center [631, 103] width 53 height 22
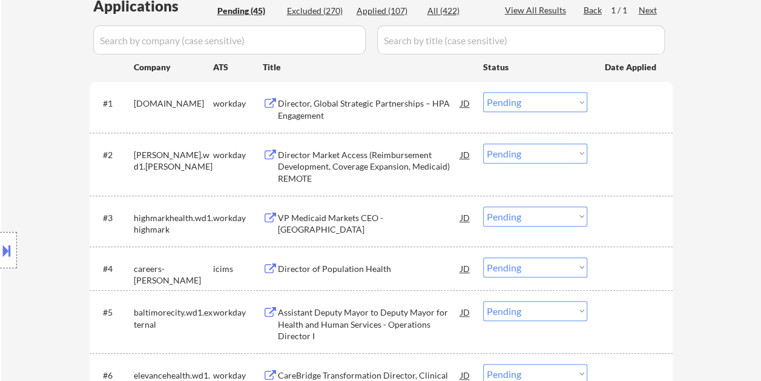
click at [620, 105] on div at bounding box center [631, 103] width 53 height 22
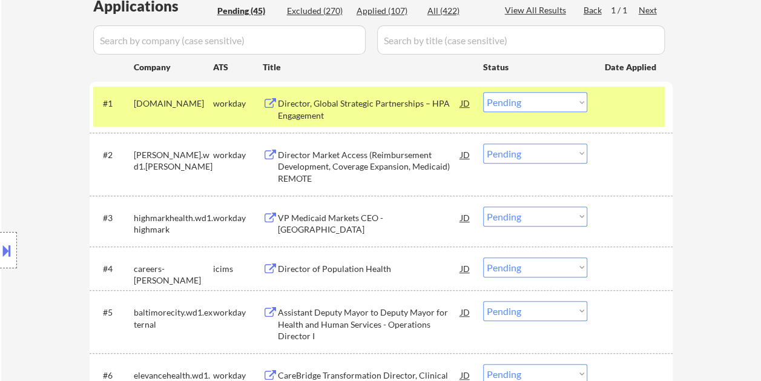
click at [351, 102] on div "Director, Global Strategic Partnerships – HPA Engagement" at bounding box center [369, 110] width 183 height 24
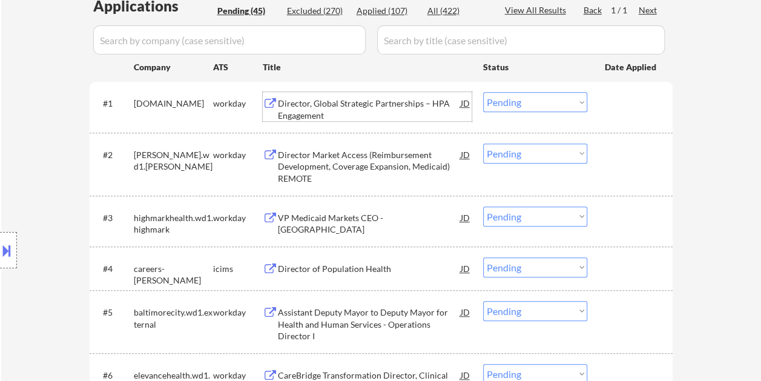
click at [604, 102] on div "#1 [DOMAIN_NAME] workday Director, Global Strategic Partnerships – HPA Engageme…" at bounding box center [379, 107] width 572 height 40
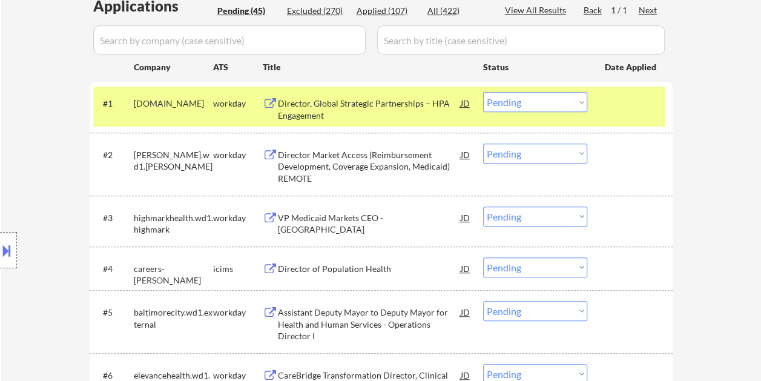
click at [582, 105] on select "Choose an option... Pending Applied Excluded (Questions) Excluded (Expired) Exc…" at bounding box center [535, 102] width 104 height 20
click at [483, 92] on select "Choose an option... Pending Applied Excluded (Questions) Excluded (Expired) Exc…" at bounding box center [535, 102] width 104 height 20
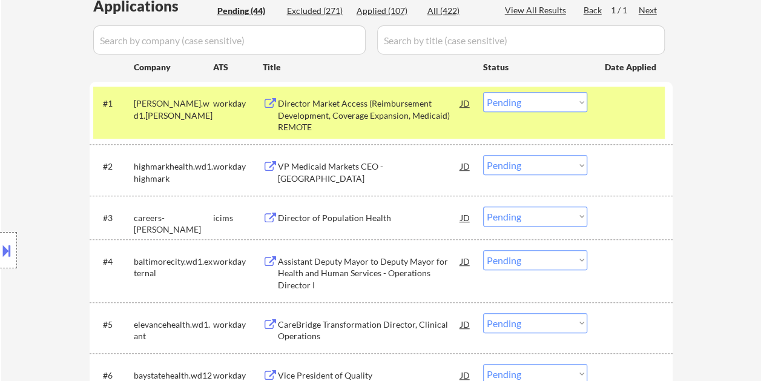
click at [624, 105] on div at bounding box center [631, 103] width 53 height 22
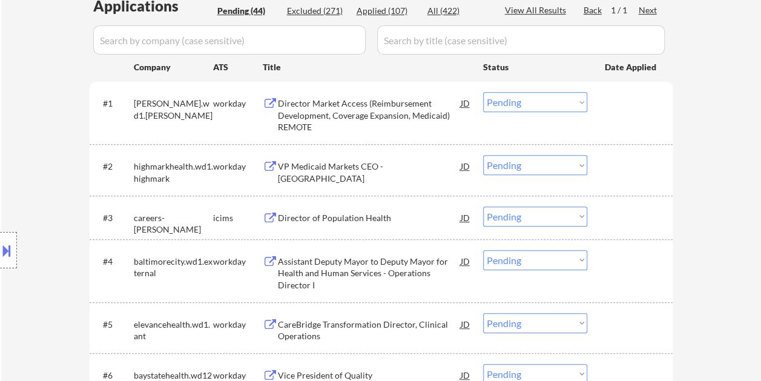
click at [614, 110] on div at bounding box center [631, 103] width 53 height 22
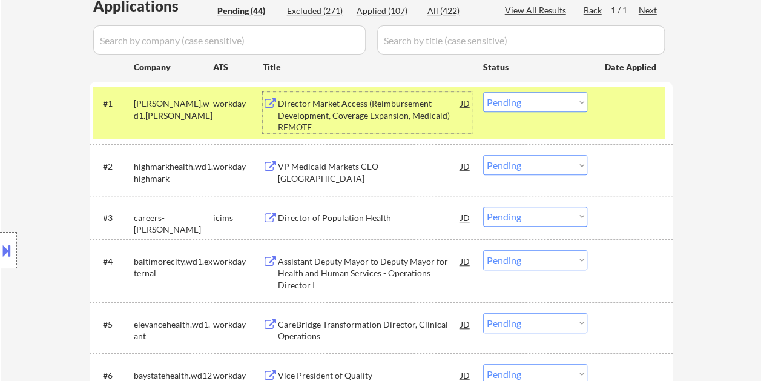
click at [315, 107] on div "Director Market Access (Reimbursement Development, Coverage Expansion, Medicaid…" at bounding box center [369, 116] width 183 height 36
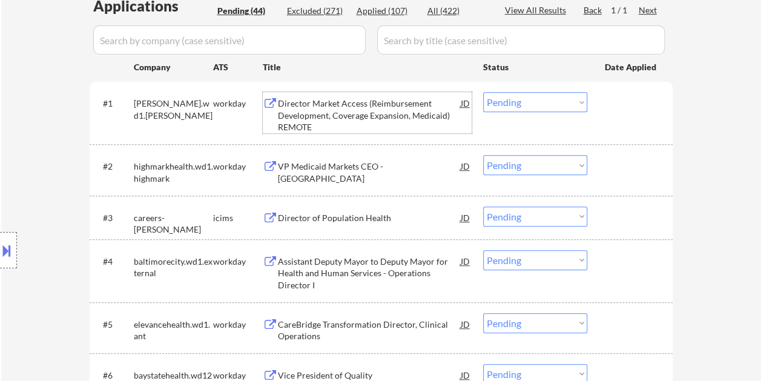
click at [623, 108] on div at bounding box center [631, 103] width 53 height 22
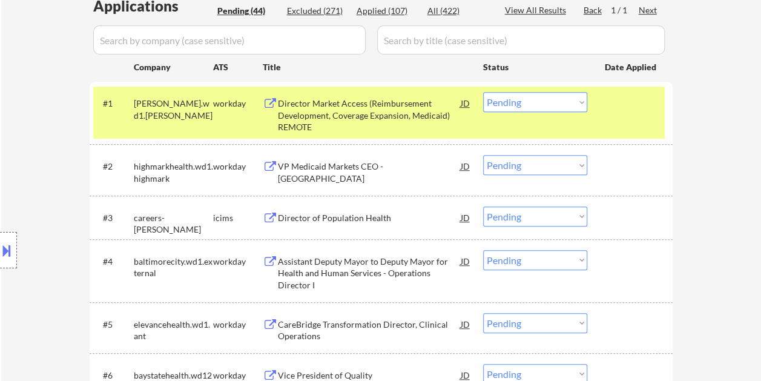
click at [578, 103] on select "Choose an option... Pending Applied Excluded (Questions) Excluded (Expired) Exc…" at bounding box center [535, 102] width 104 height 20
click at [483, 92] on select "Choose an option... Pending Applied Excluded (Questions) Excluded (Expired) Exc…" at bounding box center [535, 102] width 104 height 20
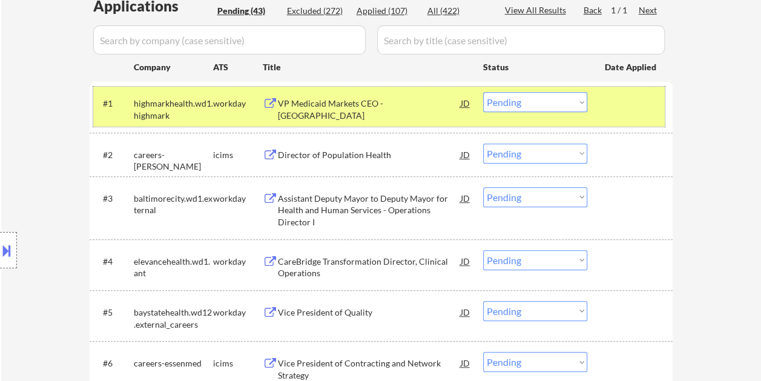
drag, startPoint x: 622, startPoint y: 103, endPoint x: 546, endPoint y: 109, distance: 75.9
click at [622, 103] on div at bounding box center [631, 103] width 53 height 22
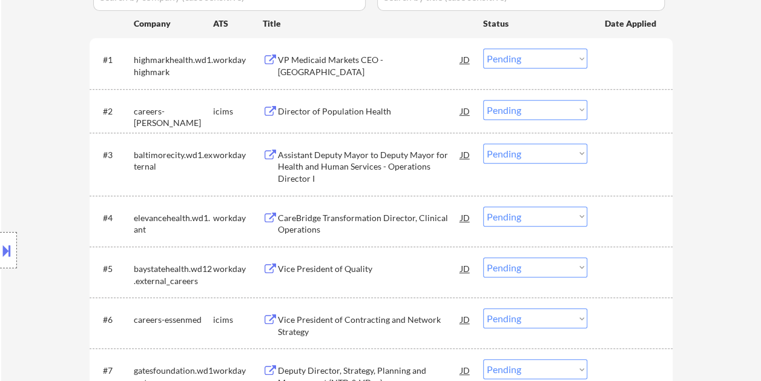
scroll to position [378, 0]
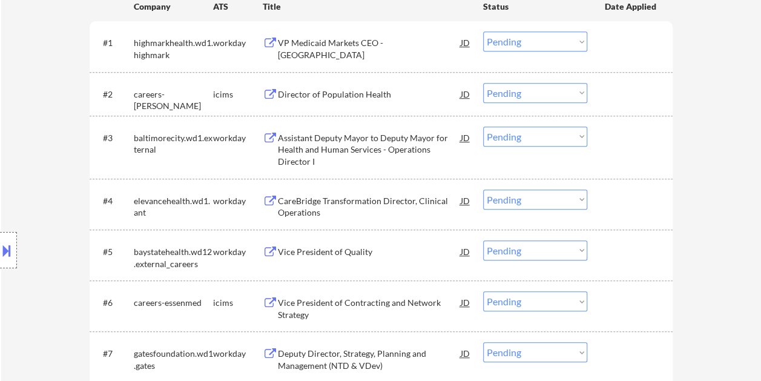
click at [615, 56] on div "#1 highmarkhealth.wd1.highmark workday VP Medicaid Markets CEO - PA JD Choose a…" at bounding box center [379, 46] width 572 height 40
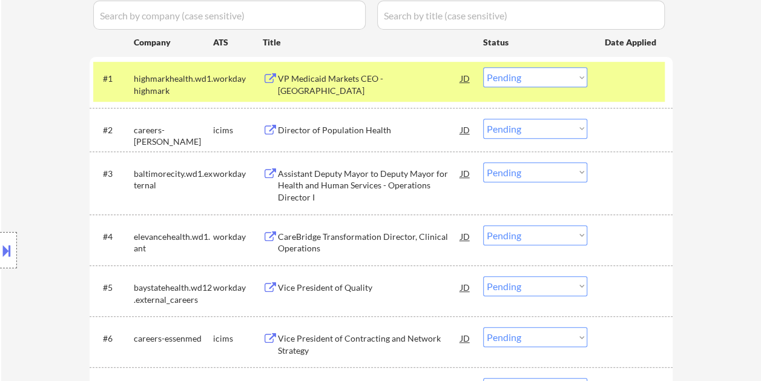
scroll to position [318, 0]
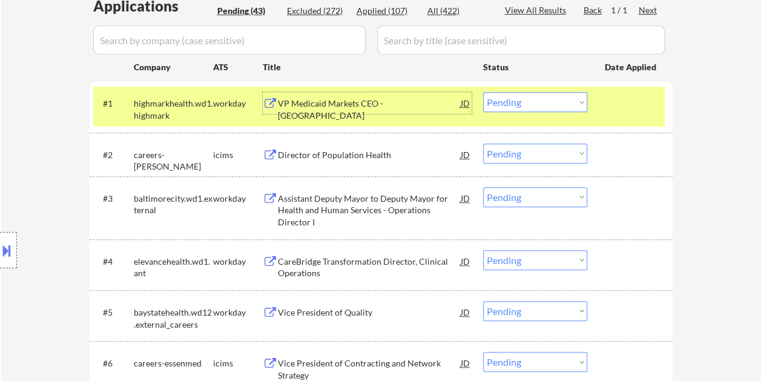
click at [284, 108] on div "VP Medicaid Markets CEO - [GEOGRAPHIC_DATA]" at bounding box center [369, 110] width 183 height 24
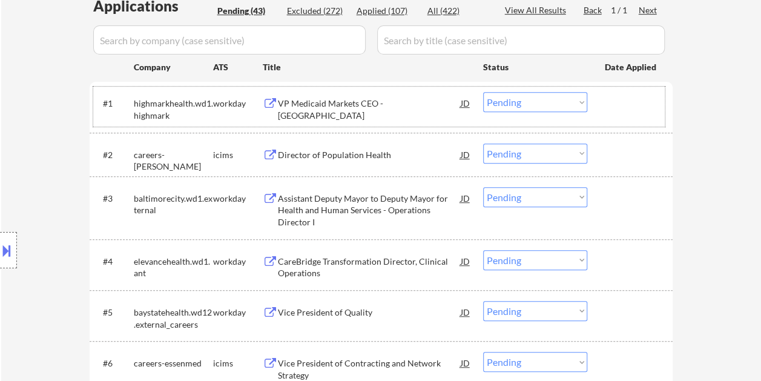
click at [610, 102] on div at bounding box center [631, 103] width 53 height 22
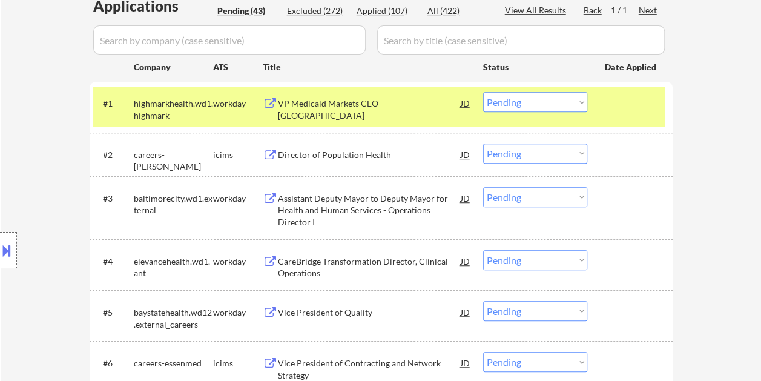
click at [559, 94] on select "Choose an option... Pending Applied Excluded (Questions) Excluded (Expired) Exc…" at bounding box center [535, 102] width 104 height 20
click at [483, 92] on select "Choose an option... Pending Applied Excluded (Questions) Excluded (Expired) Exc…" at bounding box center [535, 102] width 104 height 20
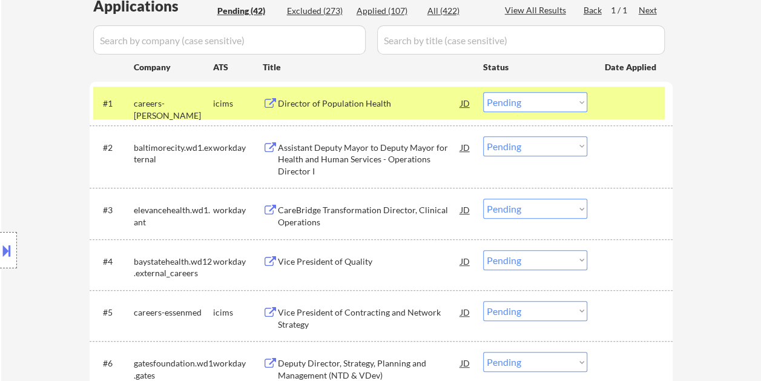
click at [609, 102] on div at bounding box center [631, 103] width 53 height 22
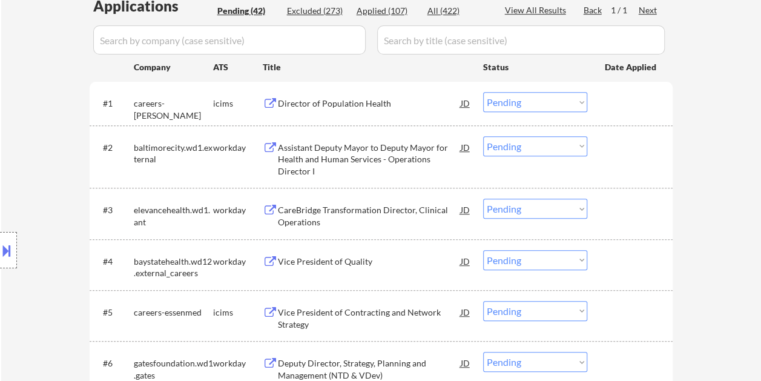
click at [612, 147] on div at bounding box center [631, 147] width 53 height 22
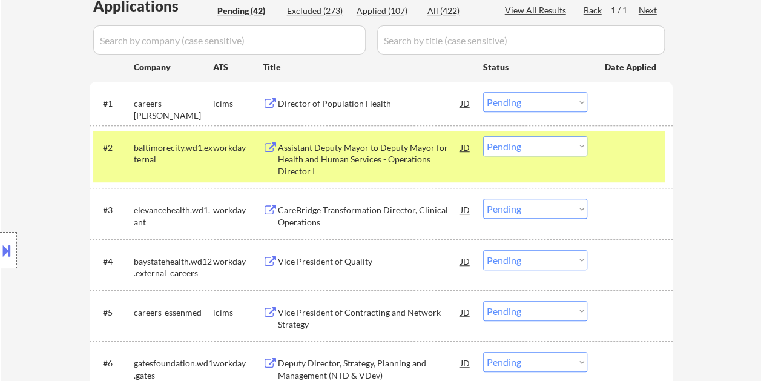
click at [388, 155] on div "Assistant Deputy Mayor to Deputy Mayor for Health and Human Services - Operatio…" at bounding box center [369, 160] width 183 height 36
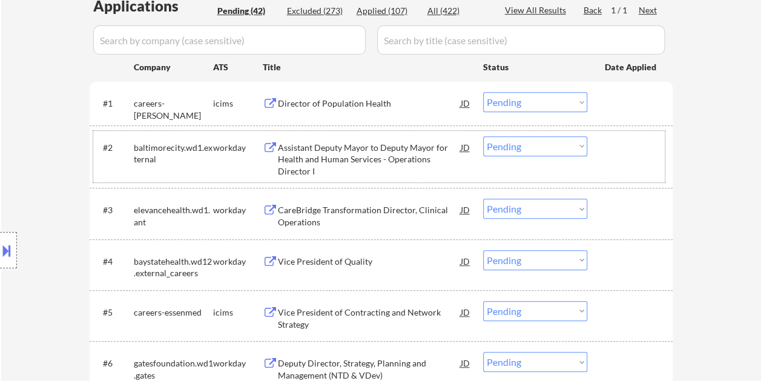
click at [610, 139] on div at bounding box center [631, 147] width 53 height 22
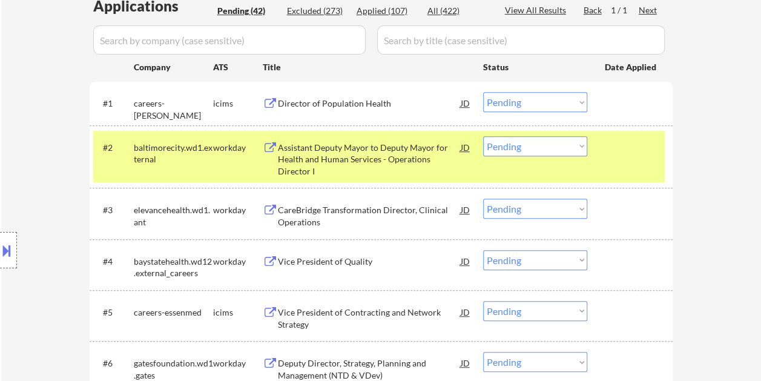
click at [581, 143] on select "Choose an option... Pending Applied Excluded (Questions) Excluded (Expired) Exc…" at bounding box center [535, 146] width 104 height 20
click at [483, 136] on select "Choose an option... Pending Applied Excluded (Questions) Excluded (Expired) Exc…" at bounding box center [535, 146] width 104 height 20
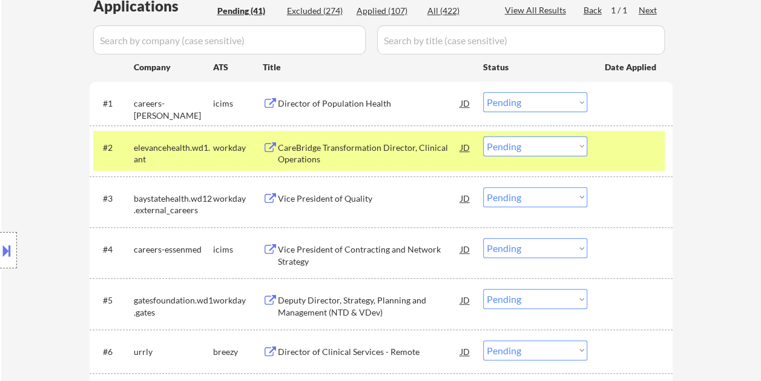
click at [627, 147] on div at bounding box center [631, 147] width 53 height 22
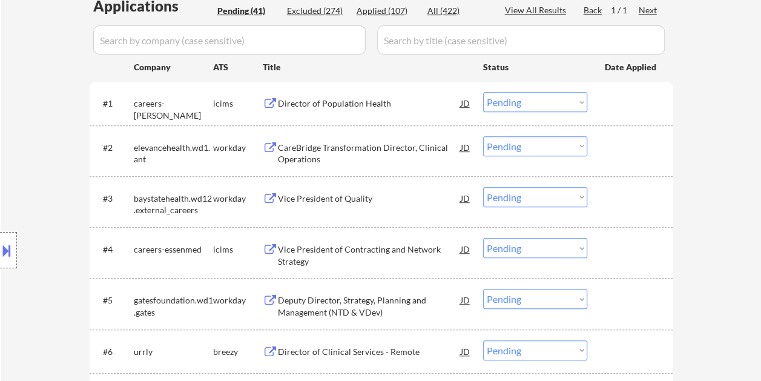
click at [638, 150] on div at bounding box center [631, 147] width 53 height 22
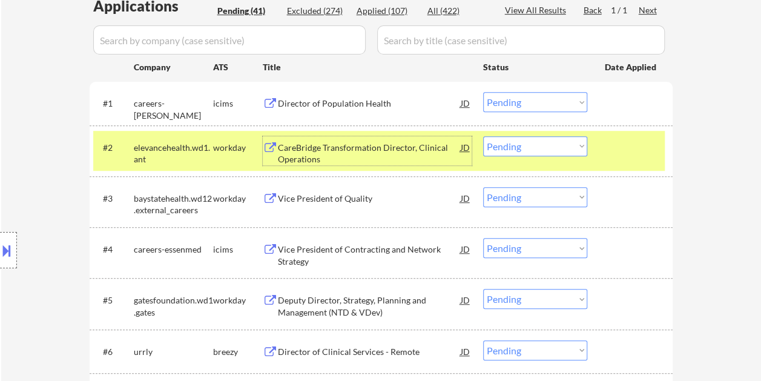
click at [308, 147] on div "CareBridge Transformation Director, Clinical Operations" at bounding box center [369, 154] width 183 height 24
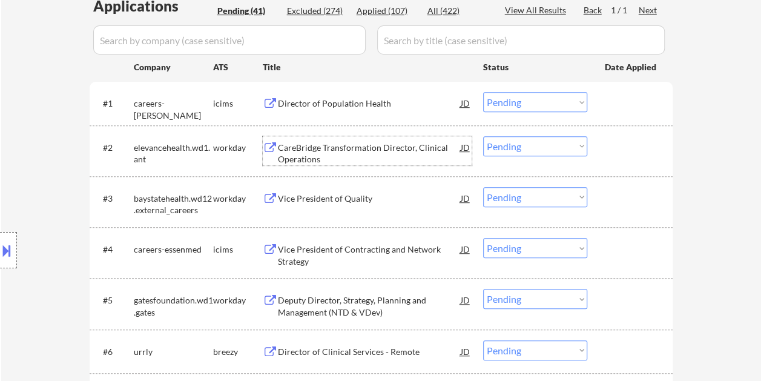
drag, startPoint x: 606, startPoint y: 146, endPoint x: 564, endPoint y: 148, distance: 41.8
click at [606, 146] on div at bounding box center [631, 147] width 53 height 22
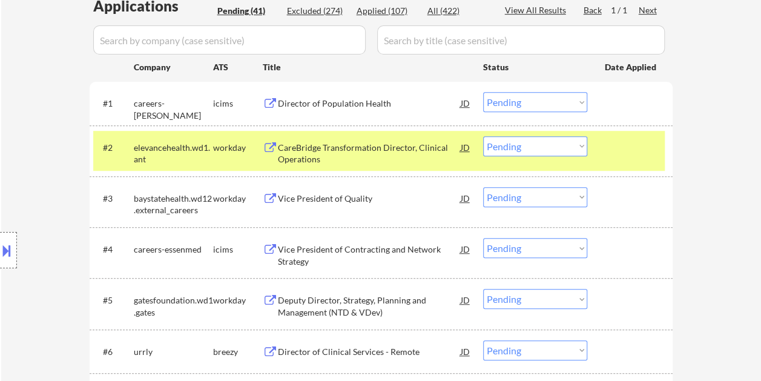
click at [561, 148] on select "Choose an option... Pending Applied Excluded (Questions) Excluded (Expired) Exc…" at bounding box center [535, 146] width 104 height 20
click at [483, 136] on select "Choose an option... Pending Applied Excluded (Questions) Excluded (Expired) Exc…" at bounding box center [535, 146] width 104 height 20
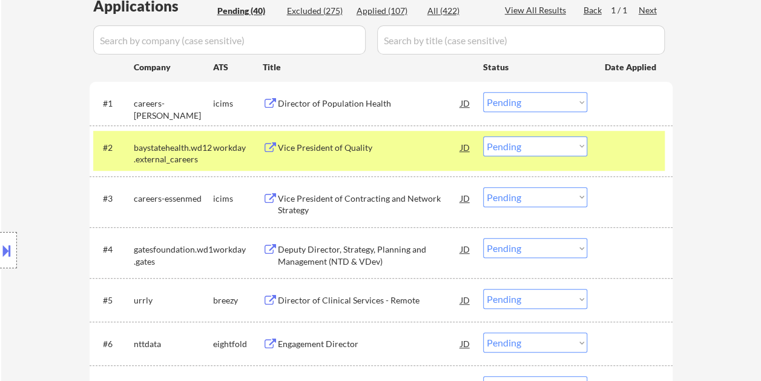
click at [635, 159] on div "#2 baystatehealth.wd12.external_careers workday Vice President of Quality JD Ch…" at bounding box center [379, 151] width 572 height 40
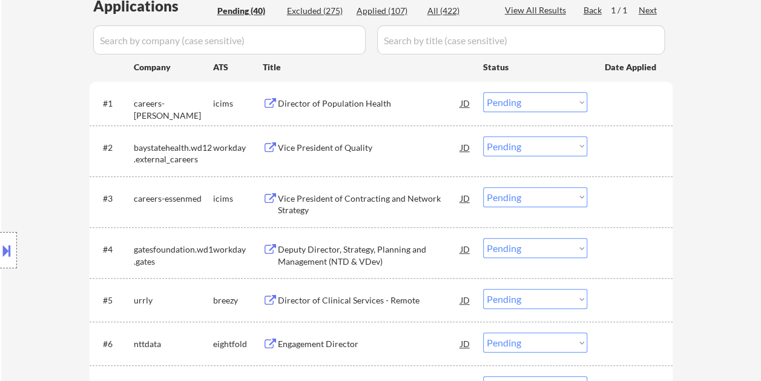
drag, startPoint x: 653, startPoint y: 145, endPoint x: 556, endPoint y: 167, distance: 99.3
click at [653, 147] on div at bounding box center [631, 147] width 53 height 22
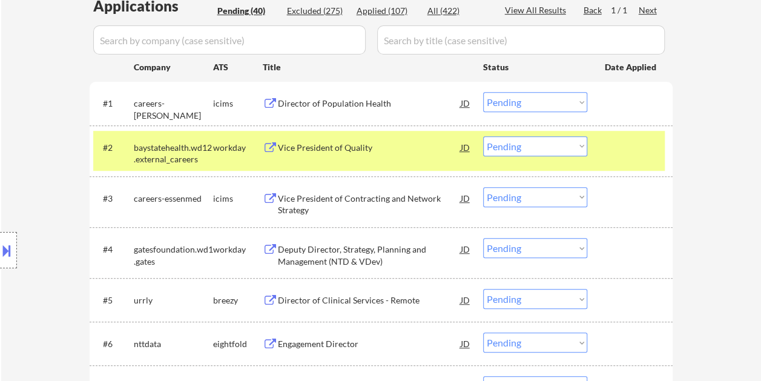
click at [373, 147] on div "Vice President of Quality" at bounding box center [369, 148] width 183 height 12
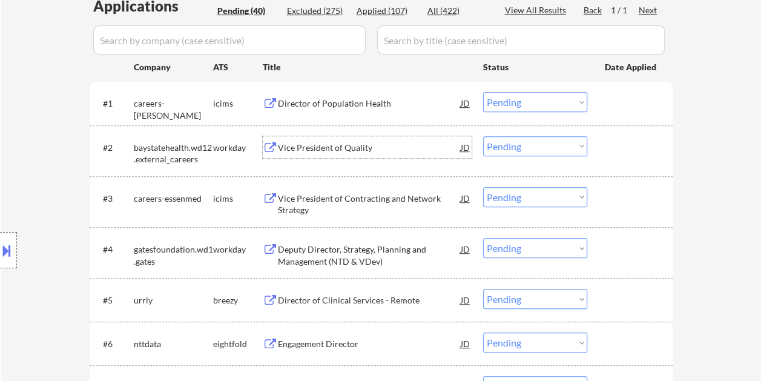
click at [624, 143] on div at bounding box center [631, 147] width 53 height 22
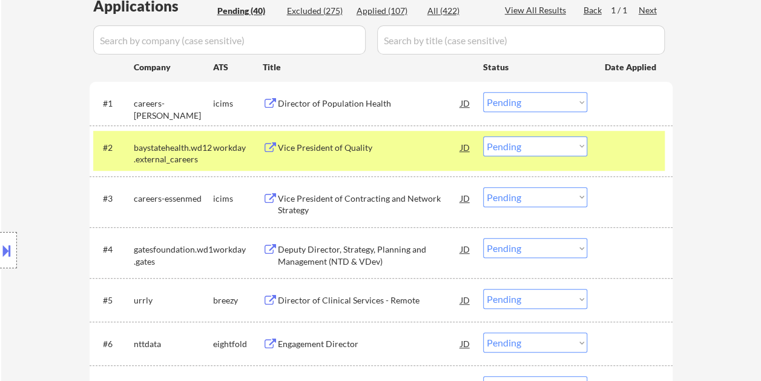
click at [572, 150] on select "Choose an option... Pending Applied Excluded (Questions) Excluded (Expired) Exc…" at bounding box center [535, 146] width 104 height 20
click at [483, 136] on select "Choose an option... Pending Applied Excluded (Questions) Excluded (Expired) Exc…" at bounding box center [535, 146] width 104 height 20
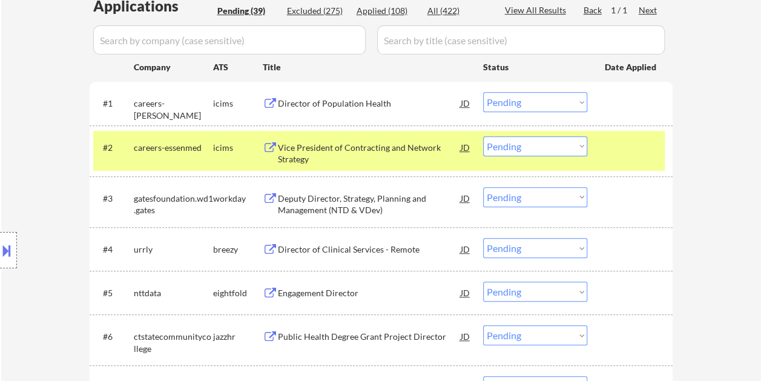
click at [628, 143] on div at bounding box center [631, 147] width 53 height 22
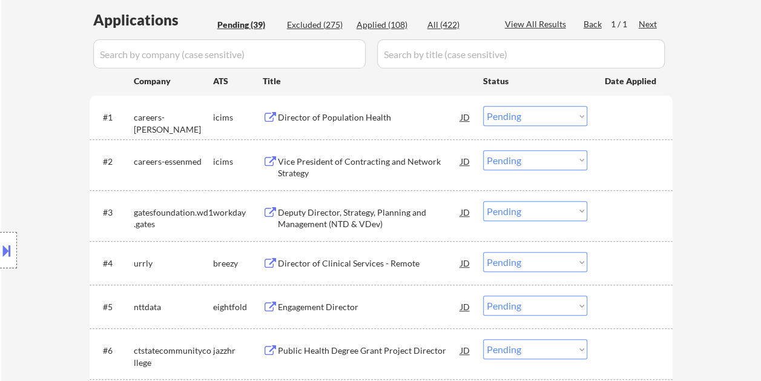
scroll to position [378, 0]
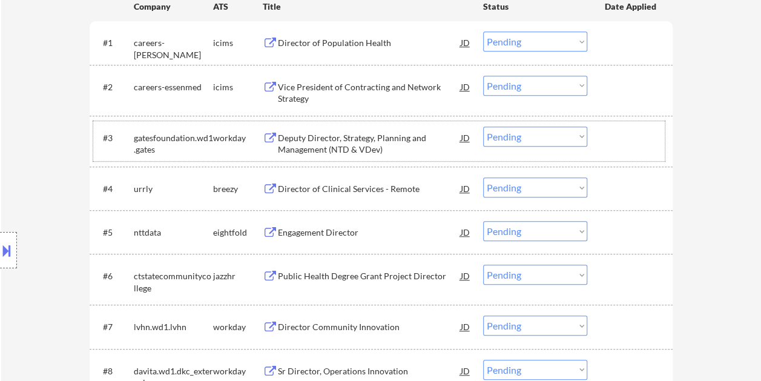
click at [629, 144] on div at bounding box center [631, 138] width 53 height 22
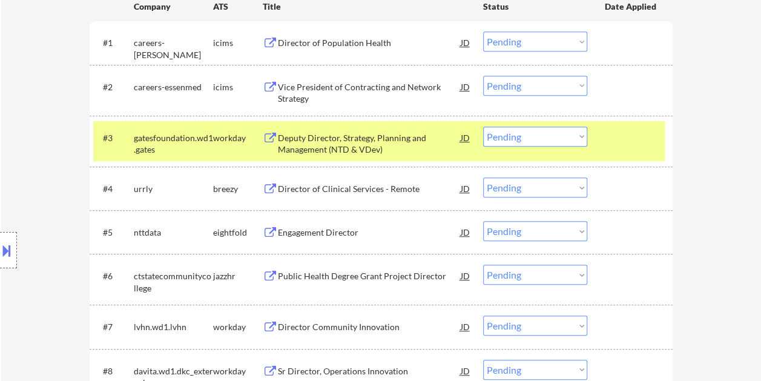
click at [306, 145] on div "Deputy Director, Strategy, Planning and Management (NTD & VDev)" at bounding box center [369, 144] width 183 height 24
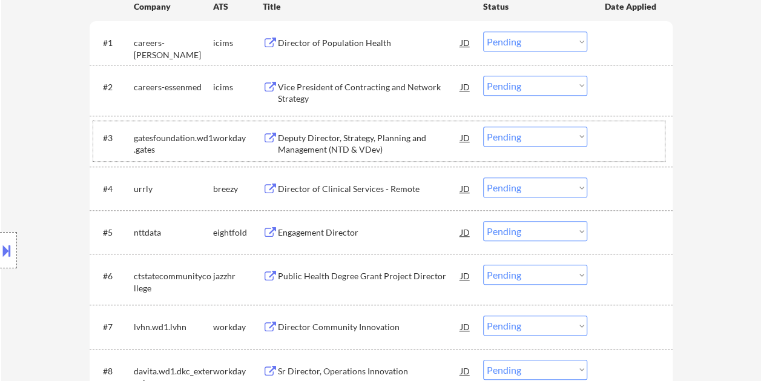
click at [615, 137] on div at bounding box center [631, 138] width 53 height 22
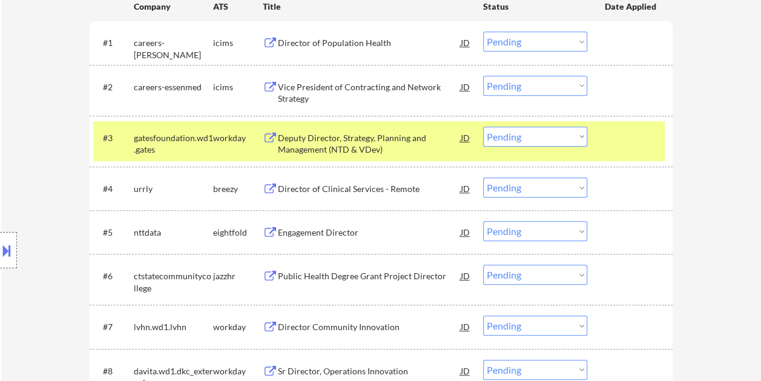
click at [576, 142] on select "Choose an option... Pending Applied Excluded (Questions) Excluded (Expired) Exc…" at bounding box center [535, 137] width 104 height 20
click at [483, 127] on select "Choose an option... Pending Applied Excluded (Questions) Excluded (Expired) Exc…" at bounding box center [535, 137] width 104 height 20
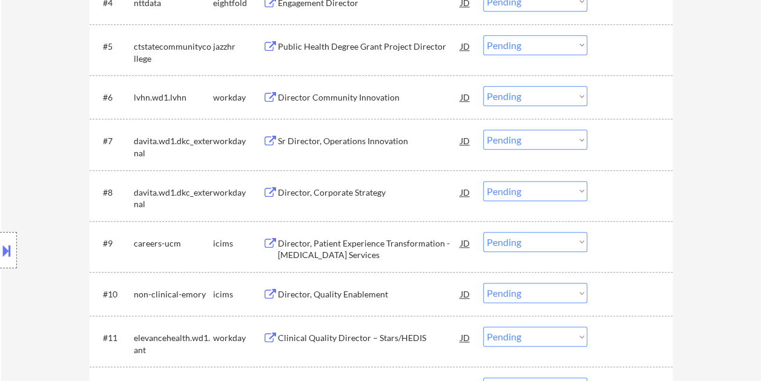
scroll to position [560, 0]
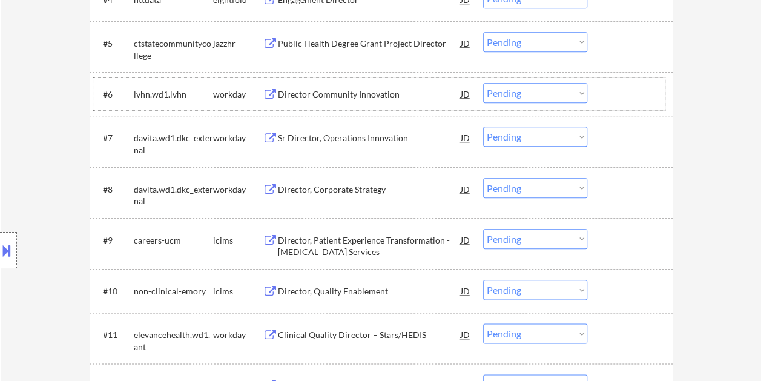
click at [620, 93] on div at bounding box center [631, 94] width 53 height 22
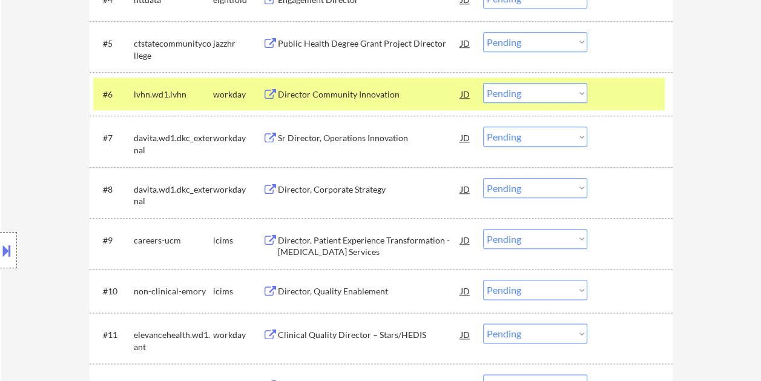
click at [341, 93] on div "Director Community Innovation" at bounding box center [369, 94] width 183 height 12
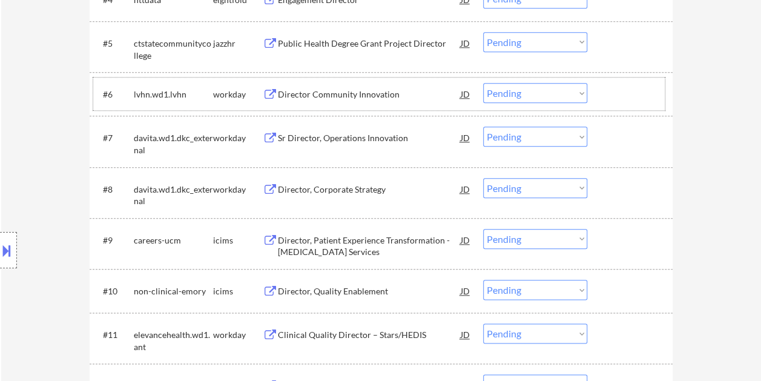
drag, startPoint x: 617, startPoint y: 93, endPoint x: 600, endPoint y: 91, distance: 17.7
click at [617, 93] on div at bounding box center [631, 94] width 53 height 22
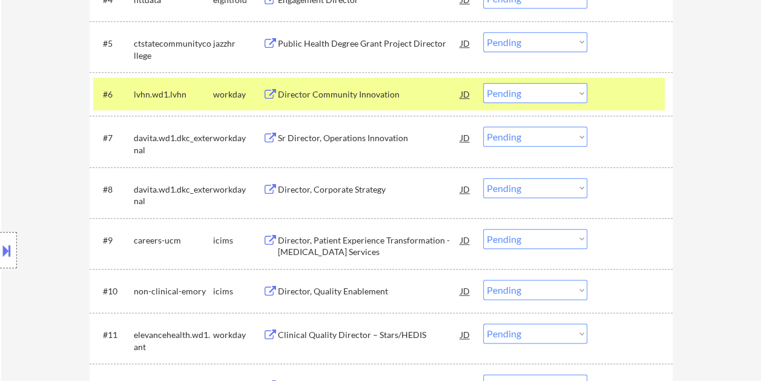
click at [573, 94] on select "Choose an option... Pending Applied Excluded (Questions) Excluded (Expired) Exc…" at bounding box center [535, 93] width 104 height 20
click at [483, 83] on select "Choose an option... Pending Applied Excluded (Questions) Excluded (Expired) Exc…" at bounding box center [535, 93] width 104 height 20
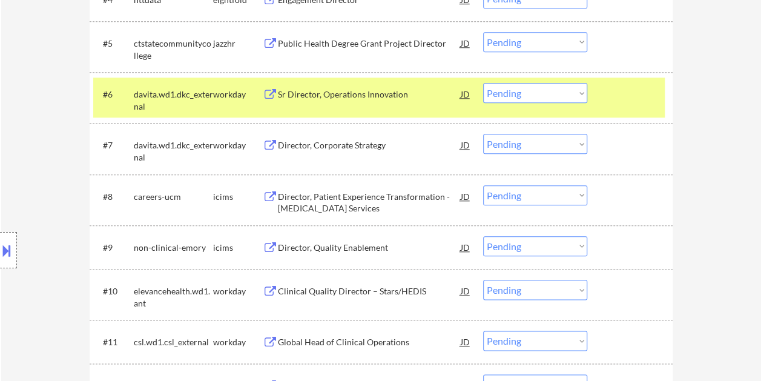
click at [619, 93] on div at bounding box center [631, 94] width 53 height 22
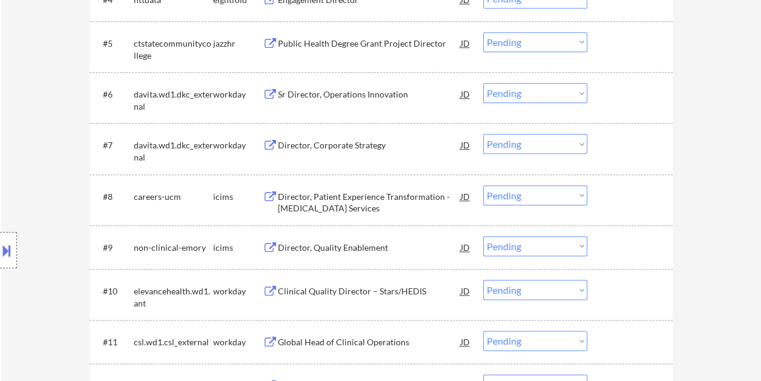
click at [627, 94] on div at bounding box center [631, 94] width 53 height 22
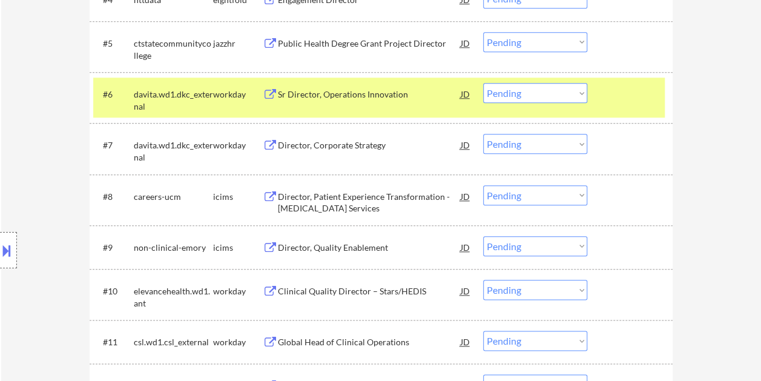
click at [371, 89] on div "Sr Director, Operations Innovation" at bounding box center [369, 94] width 183 height 12
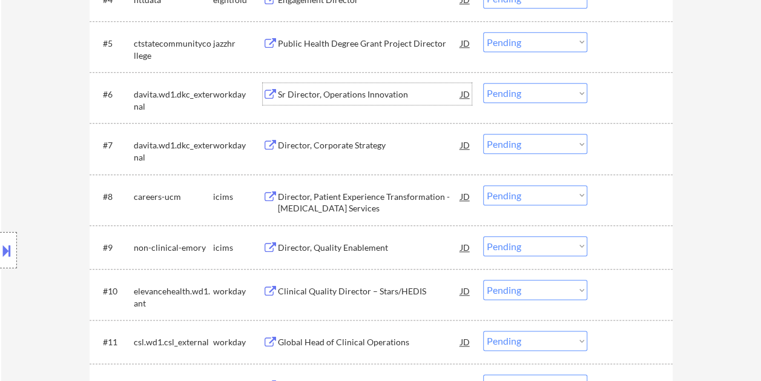
click at [637, 85] on div at bounding box center [631, 94] width 53 height 22
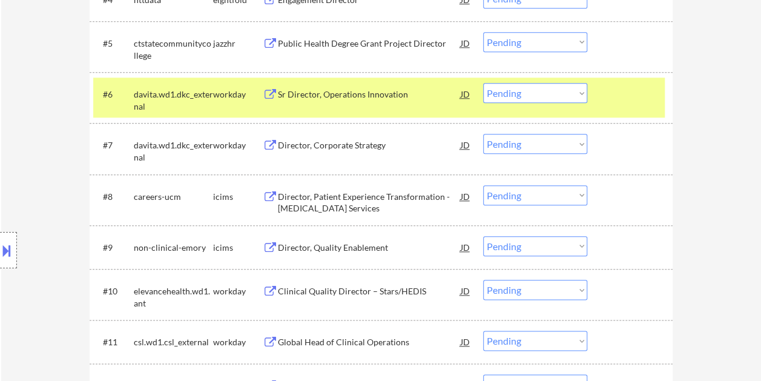
click at [408, 93] on div "Sr Director, Operations Innovation" at bounding box center [369, 94] width 183 height 12
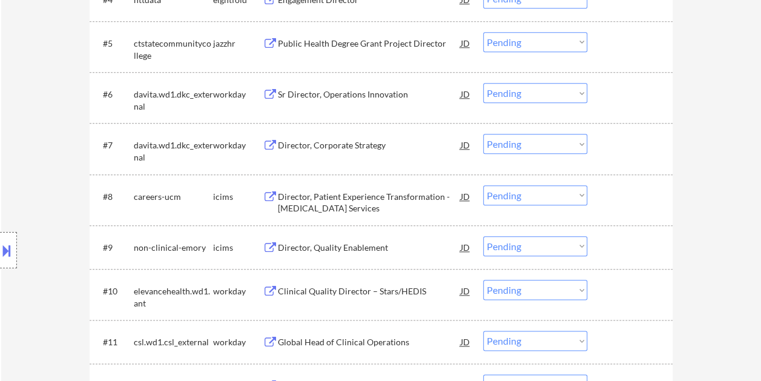
drag, startPoint x: 130, startPoint y: 86, endPoint x: 172, endPoint y: 102, distance: 44.7
click at [171, 102] on div "Location Inclusions: country:[GEOGRAPHIC_DATA]" at bounding box center [108, 250] width 217 height 352
drag, startPoint x: 146, startPoint y: 96, endPoint x: 194, endPoint y: 99, distance: 47.9
click at [194, 99] on div "Location Inclusions: country:[GEOGRAPHIC_DATA]" at bounding box center [108, 250] width 217 height 352
click at [643, 98] on div at bounding box center [631, 94] width 53 height 22
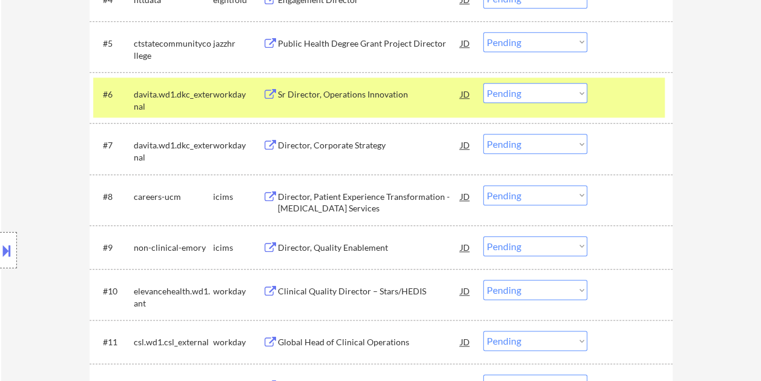
click at [464, 93] on div "JD" at bounding box center [466, 94] width 12 height 22
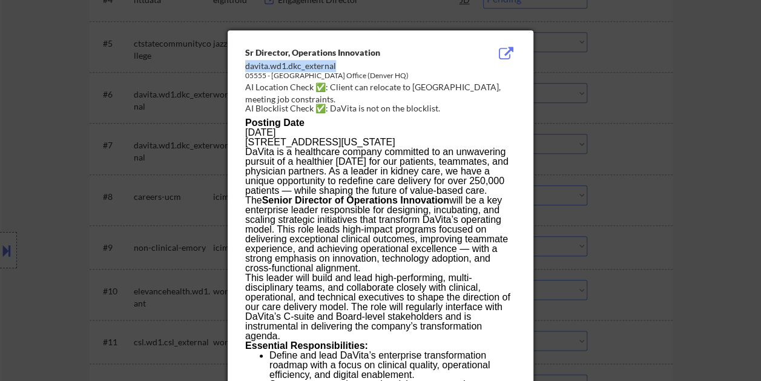
drag, startPoint x: 336, startPoint y: 63, endPoint x: 246, endPoint y: 65, distance: 90.3
click at [246, 65] on div "davita.wd1.dkc_external" at bounding box center [350, 66] width 210 height 12
copy div "davita.wd1.dkc_external"
click at [724, 131] on div at bounding box center [380, 190] width 761 height 381
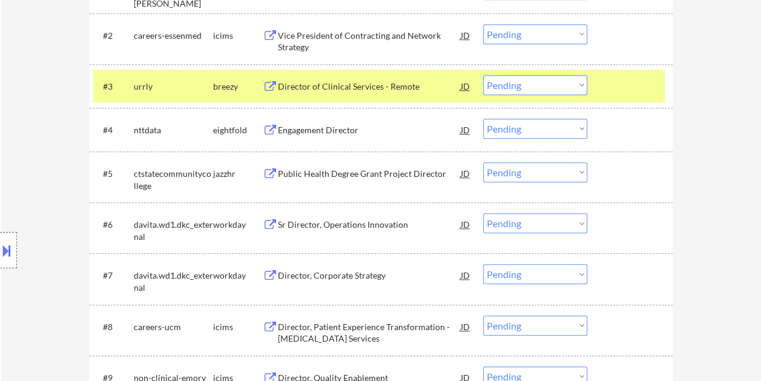
scroll to position [500, 0]
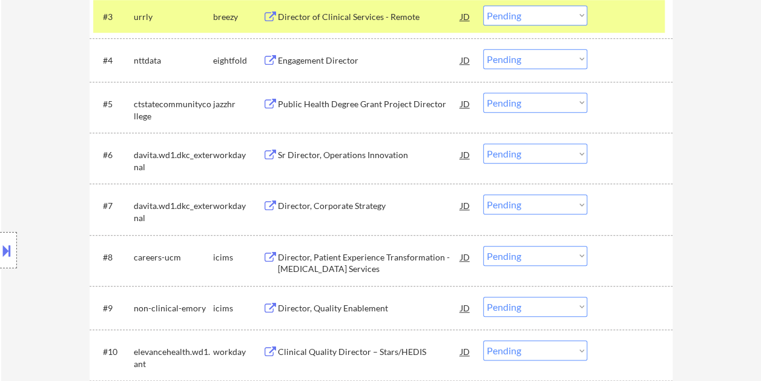
click at [624, 160] on div at bounding box center [631, 155] width 53 height 22
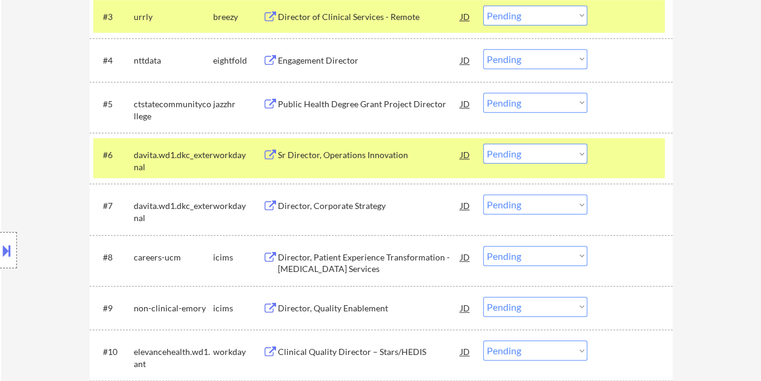
click at [603, 18] on div "#3 [PERSON_NAME] Director of Clinical Services - Remote JD Choose an option... …" at bounding box center [379, 16] width 572 height 33
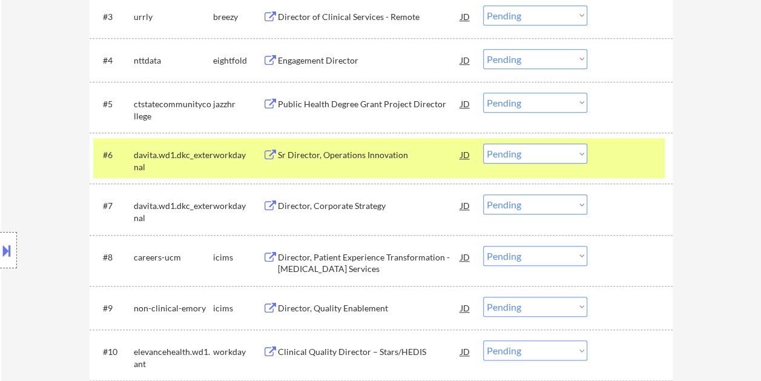
click at [578, 153] on select "Choose an option... Pending Applied Excluded (Questions) Excluded (Expired) Exc…" at bounding box center [535, 154] width 104 height 20
click at [483, 144] on select "Choose an option... Pending Applied Excluded (Questions) Excluded (Expired) Exc…" at bounding box center [535, 154] width 104 height 20
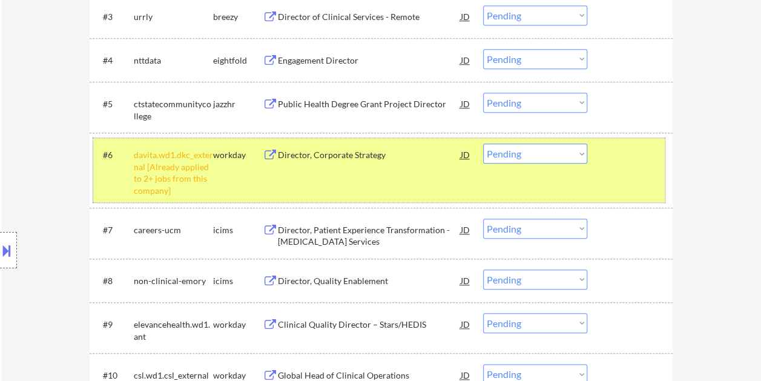
click at [635, 183] on div "#6 davita.wd1.dkc_external [Already applied to 2+ jobs from this company] workd…" at bounding box center [379, 170] width 572 height 64
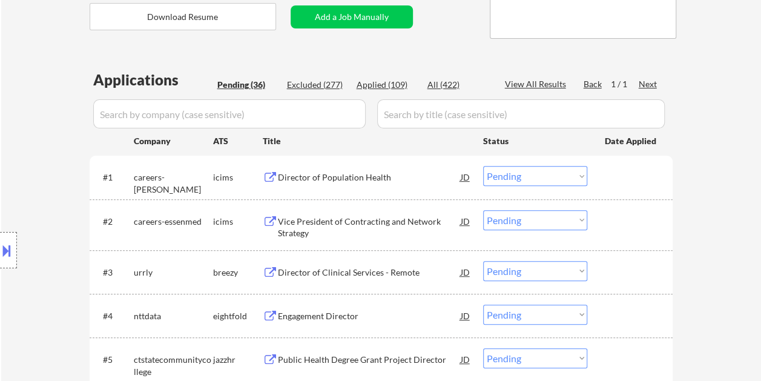
scroll to position [197, 0]
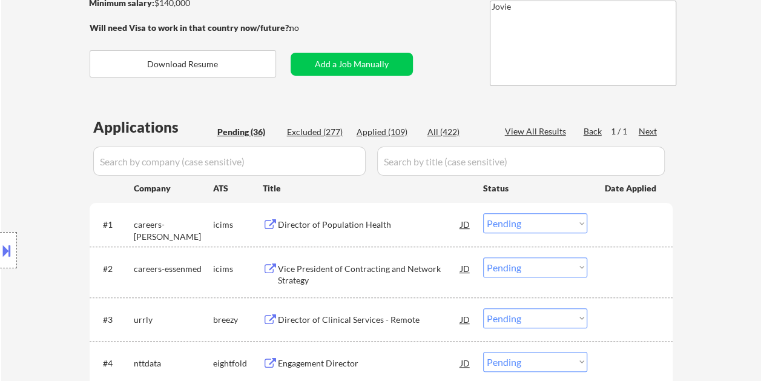
click at [383, 130] on div "Applied (109)" at bounding box center [387, 132] width 61 height 12
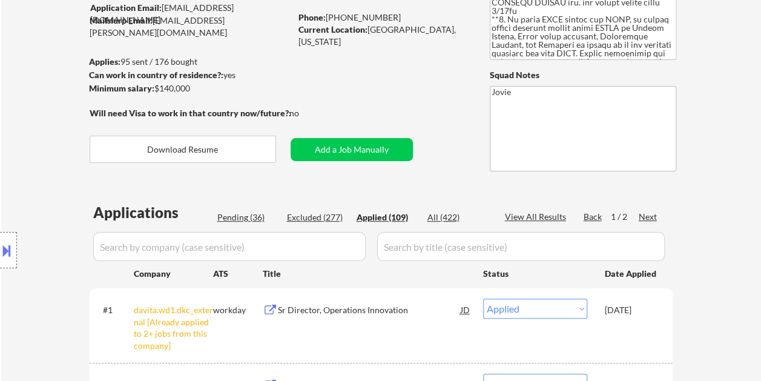
scroll to position [136, 0]
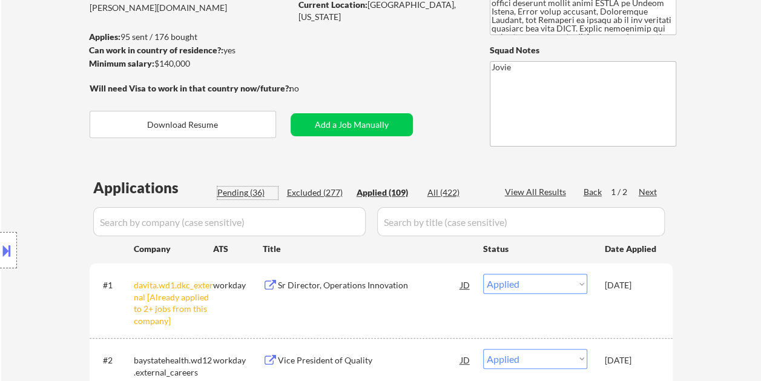
click at [237, 190] on div "Pending (36)" at bounding box center [247, 193] width 61 height 12
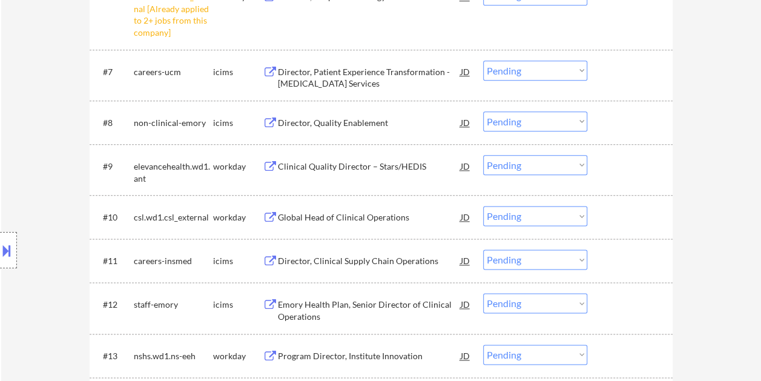
scroll to position [681, 0]
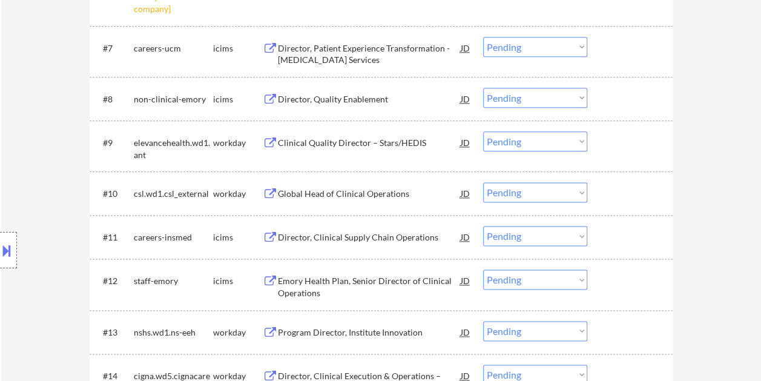
click at [614, 145] on div at bounding box center [631, 142] width 53 height 22
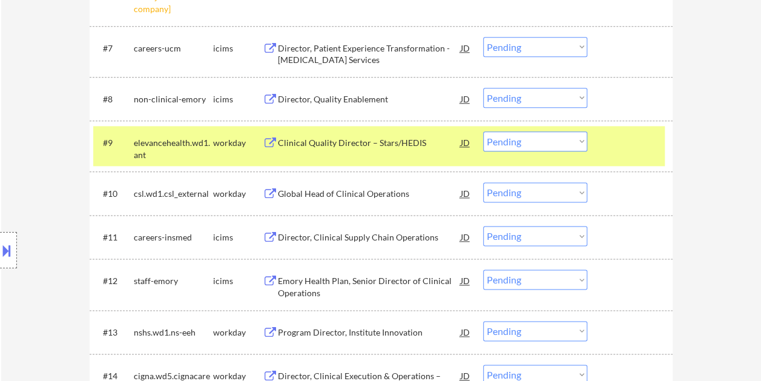
click at [386, 137] on div "Clinical Quality Director – Stars/HEDIS" at bounding box center [369, 143] width 183 height 12
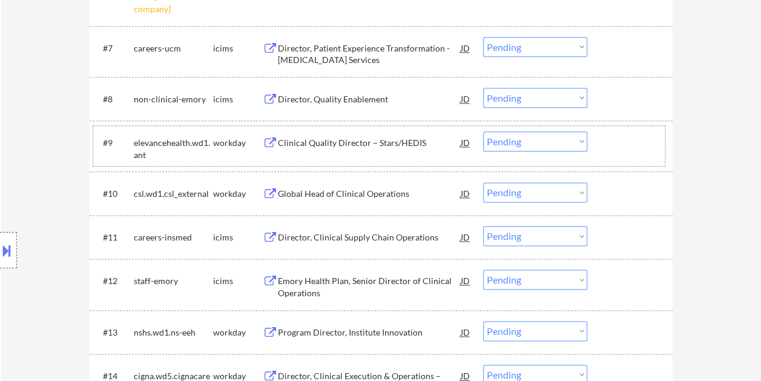
click at [610, 138] on div at bounding box center [631, 142] width 53 height 22
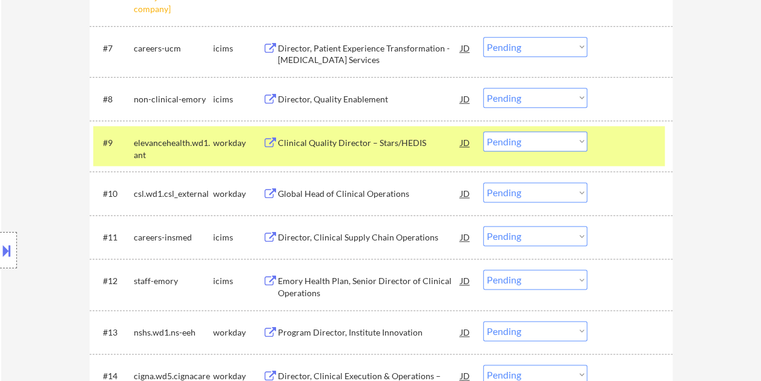
click at [569, 141] on select "Choose an option... Pending Applied Excluded (Questions) Excluded (Expired) Exc…" at bounding box center [535, 141] width 104 height 20
click at [483, 131] on select "Choose an option... Pending Applied Excluded (Questions) Excluded (Expired) Exc…" at bounding box center [535, 141] width 104 height 20
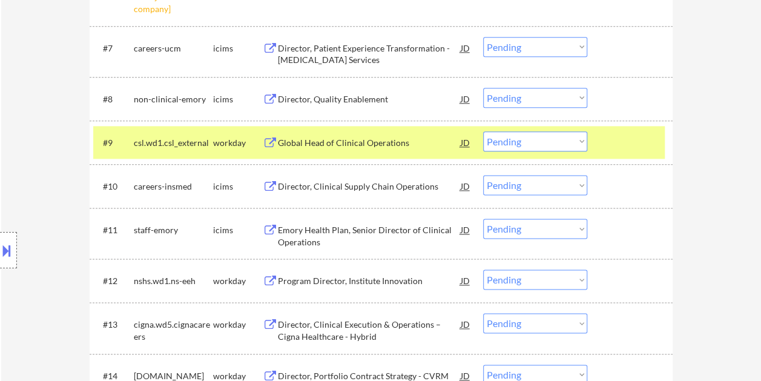
click at [612, 127] on div "#9 csl.wd1.csl_external workday Global Head of Clinical Operations JD Choose an…" at bounding box center [379, 142] width 572 height 33
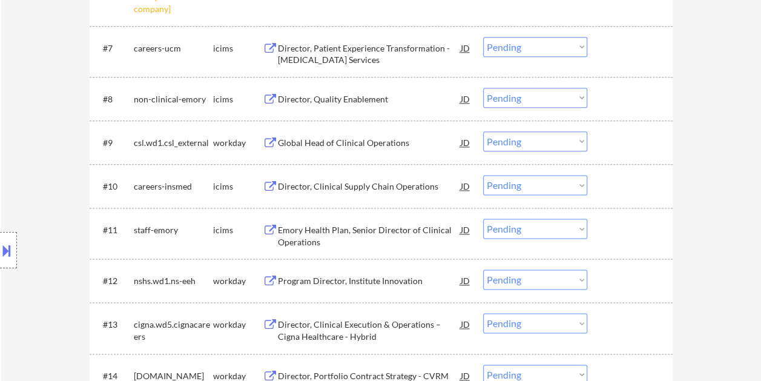
click at [623, 138] on div at bounding box center [631, 142] width 53 height 22
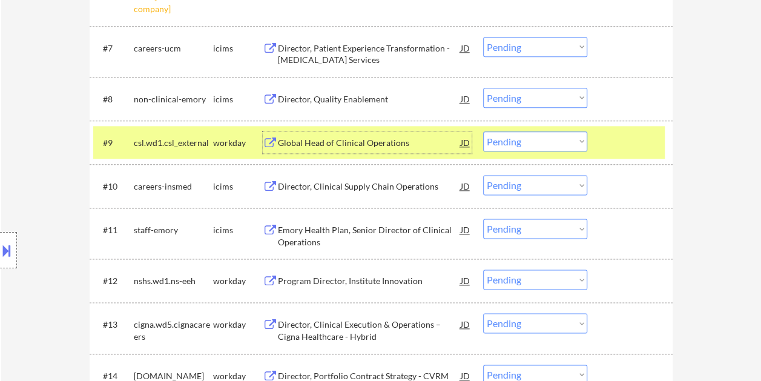
click at [386, 140] on div "Global Head of Clinical Operations" at bounding box center [369, 143] width 183 height 12
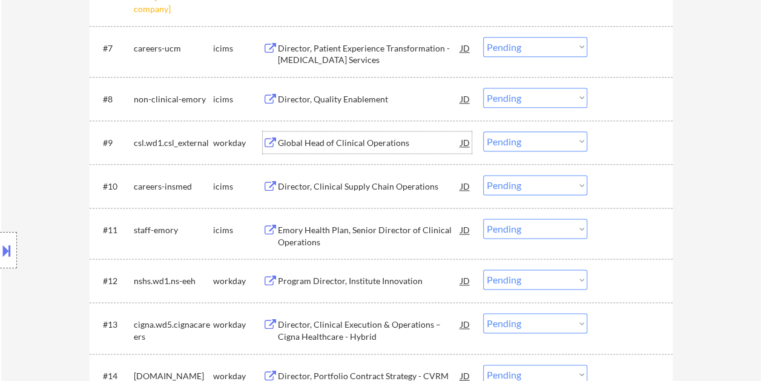
click at [626, 136] on div at bounding box center [631, 142] width 53 height 22
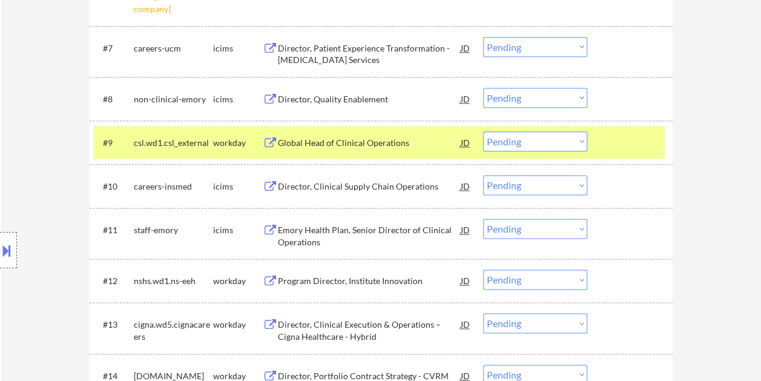
click at [577, 143] on select "Choose an option... Pending Applied Excluded (Questions) Excluded (Expired) Exc…" at bounding box center [535, 141] width 104 height 20
click at [483, 131] on select "Choose an option... Pending Applied Excluded (Questions) Excluded (Expired) Exc…" at bounding box center [535, 141] width 104 height 20
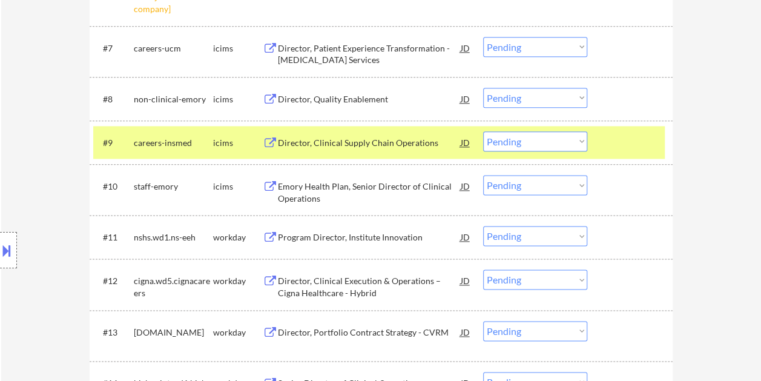
click at [612, 142] on div at bounding box center [631, 142] width 53 height 22
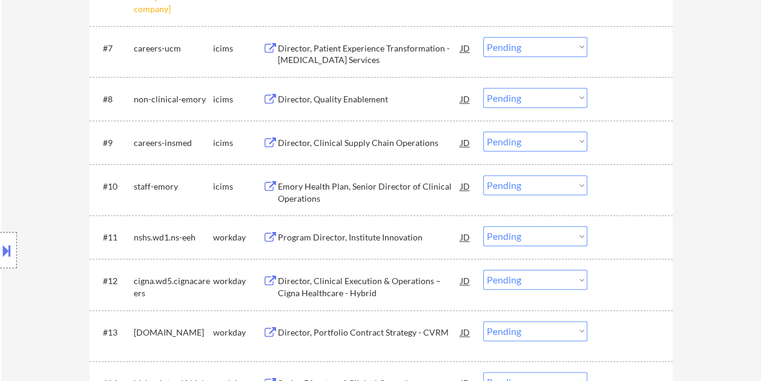
scroll to position [742, 0]
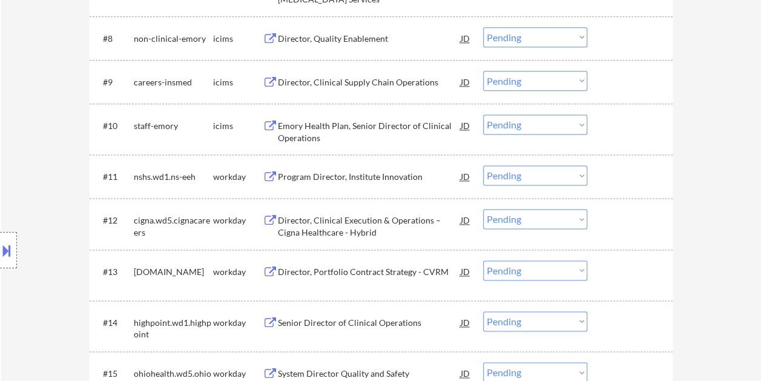
drag, startPoint x: 647, startPoint y: 176, endPoint x: 417, endPoint y: 179, distance: 230.8
click at [648, 176] on div at bounding box center [631, 176] width 53 height 22
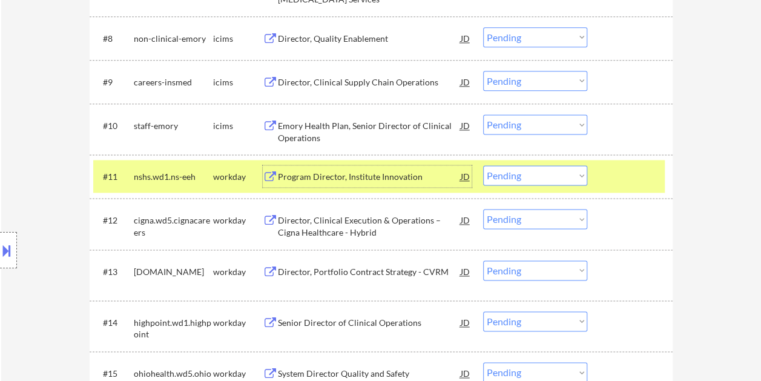
click at [348, 175] on div "Program Director, Institute Innovation" at bounding box center [369, 177] width 183 height 12
